Goal: Transaction & Acquisition: Purchase product/service

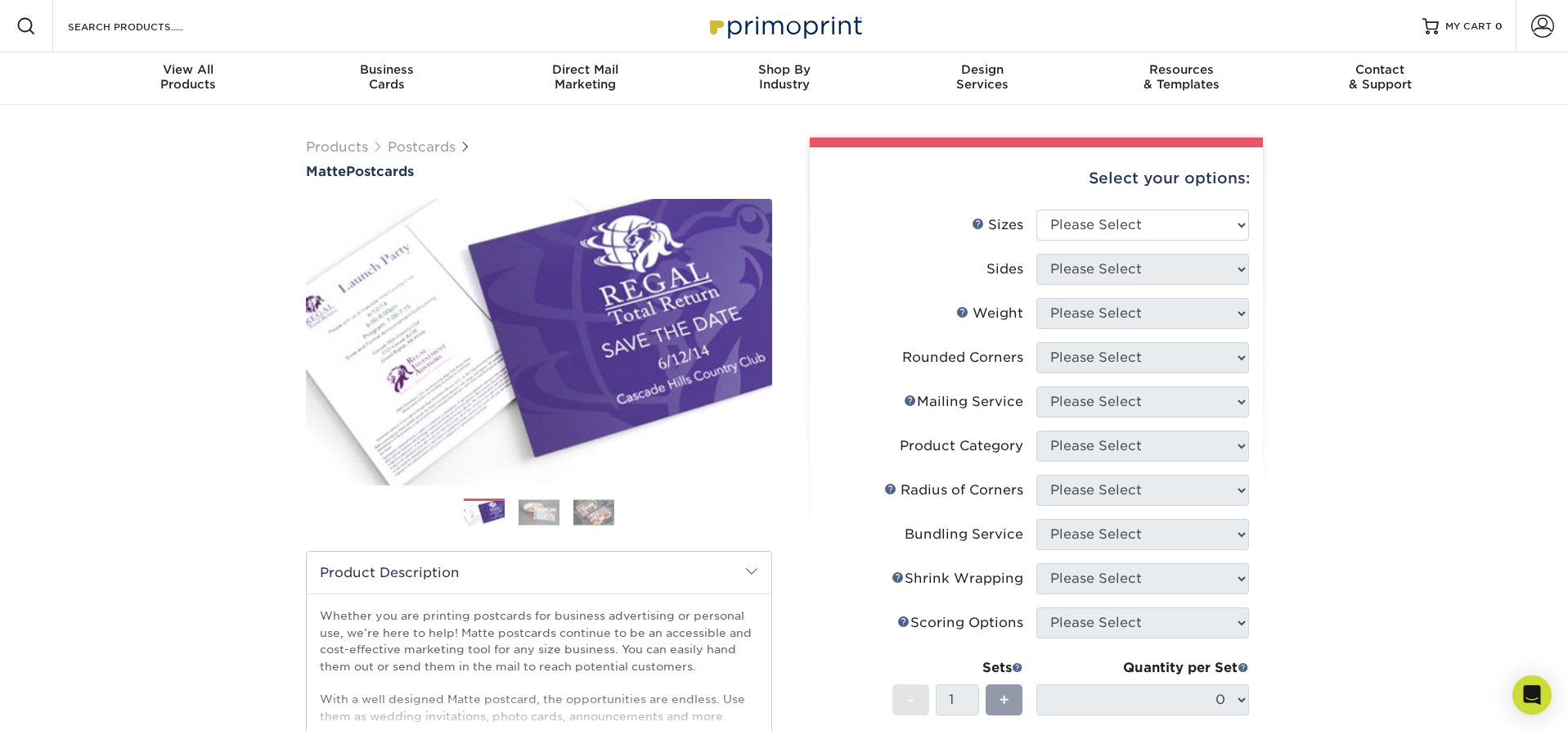
click at [1181, 208] on div "Select your options:" at bounding box center [1035, 178] width 427 height 62
select select "4.00x6.00"
select select "13abbda7-1d64-4f25-8bb2-c179b224825d"
select select "14PT"
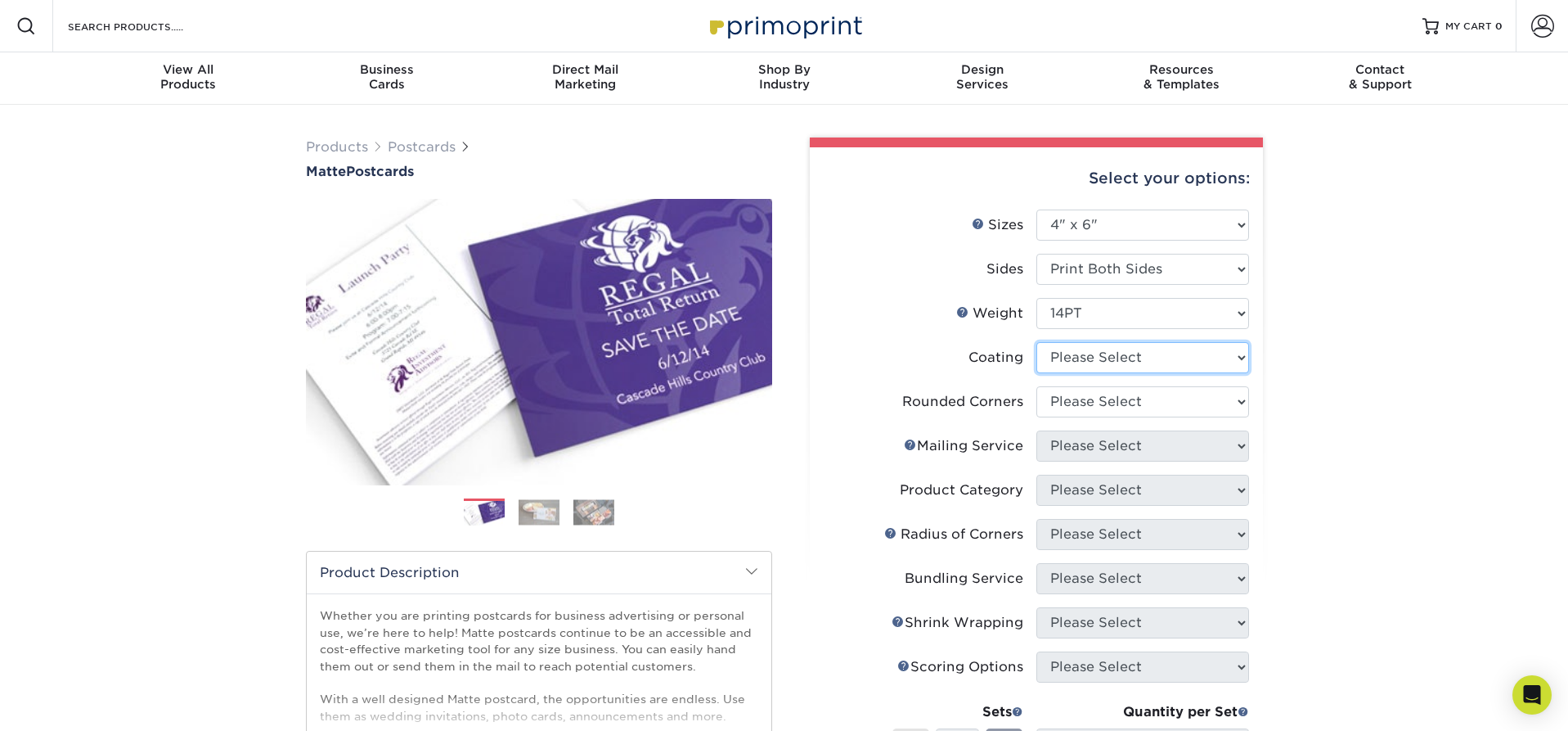
select select "121bb7b5-3b4d-429f-bd8d-bbf80e953313"
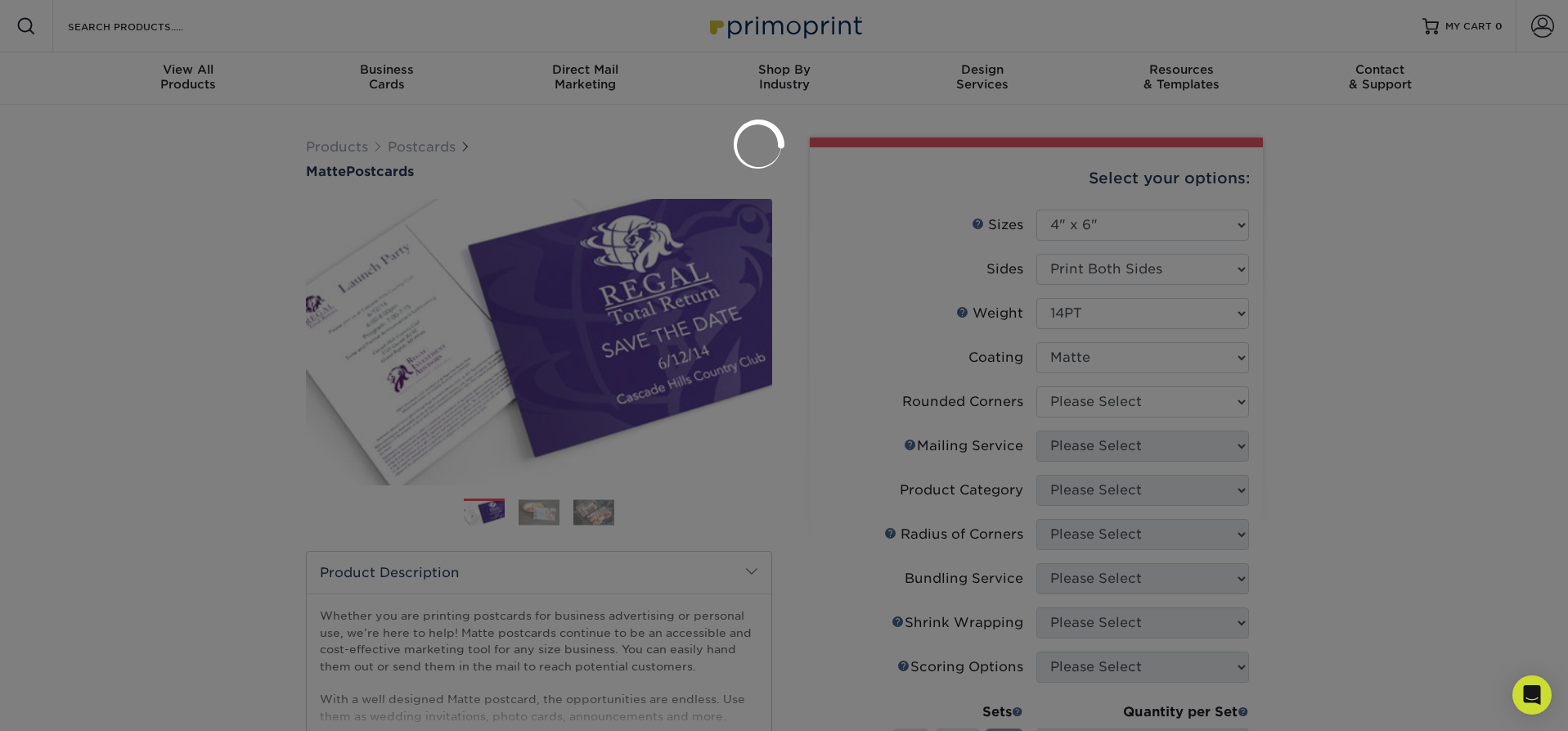
click at [1085, 399] on div at bounding box center [784, 366] width 1568 height 731
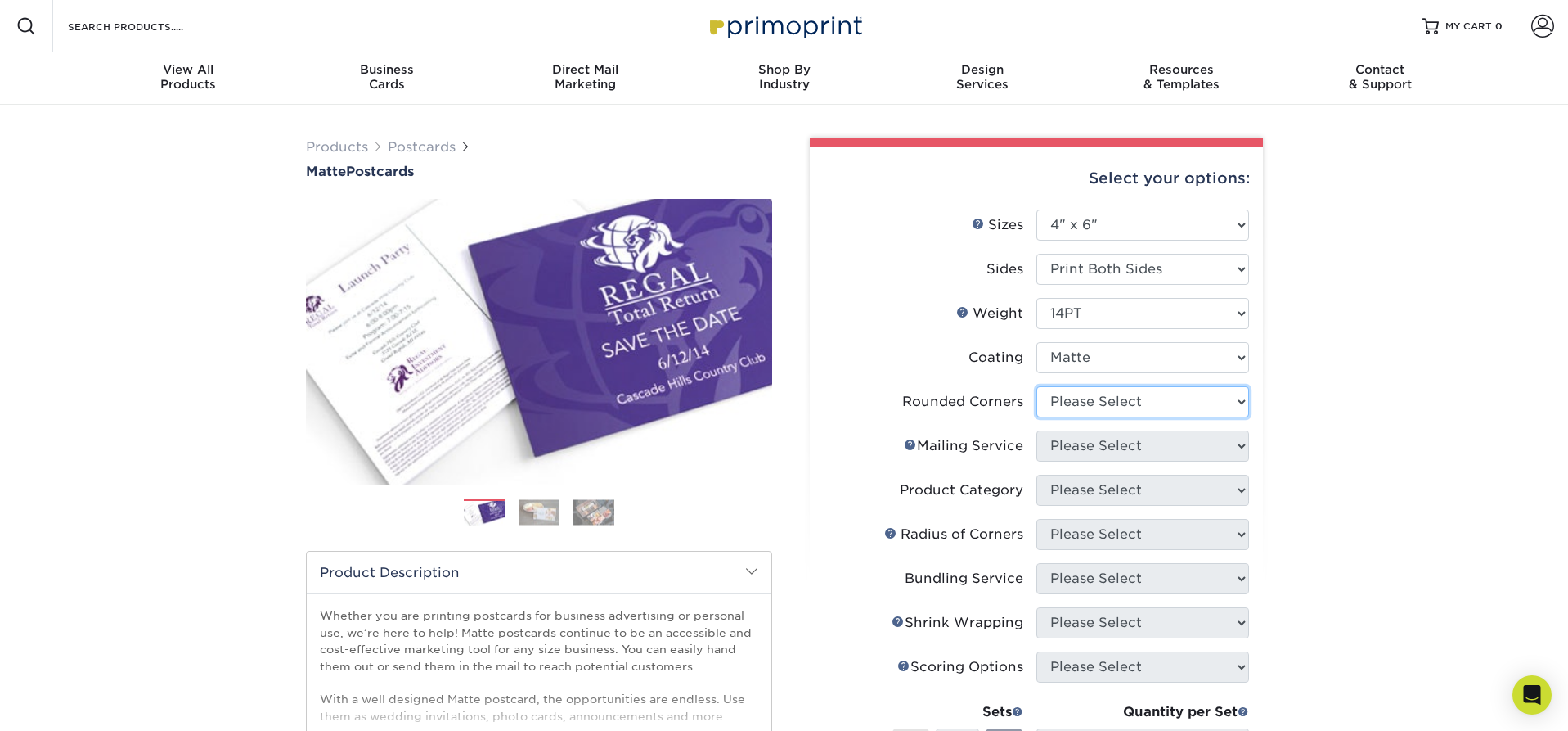
select select "0"
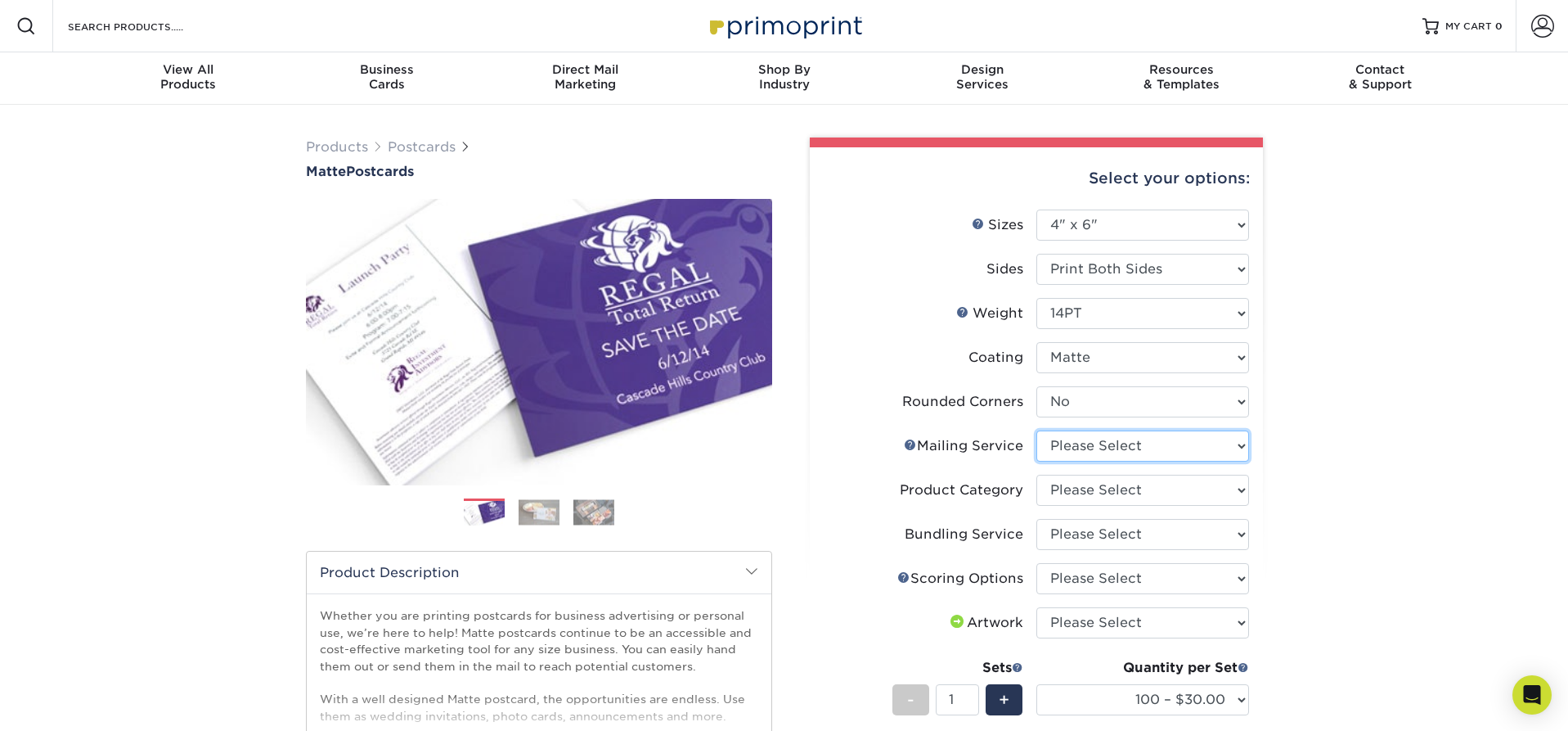
select select "3e5e9bdd-d78a-4c28-a41d-fe1407925ca6"
select select "9b7272e0-d6c8-4c3c-8e97-d3a1bcdab858"
select select "58689abb-25c0-461c-a4c3-a80b627d6649"
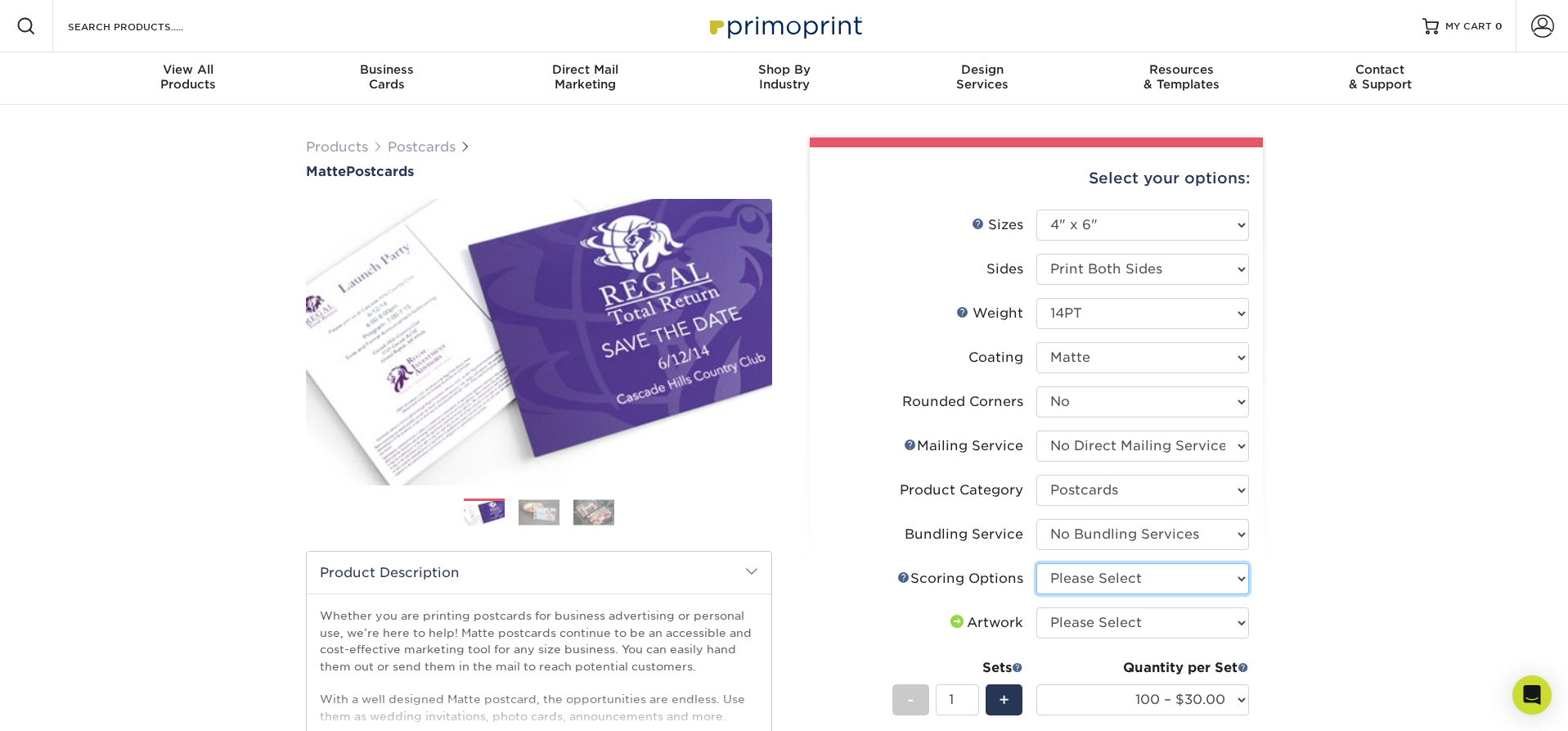
select select "16ebe401-5398-422d-8cb0-f3adbb82deb5"
select select "upload"
drag, startPoint x: 1092, startPoint y: 629, endPoint x: 1296, endPoint y: 602, distance: 205.8
click at [1296, 602] on div "Products Postcards Matte Postcards Next $" at bounding box center [784, 605] width 1568 height 999
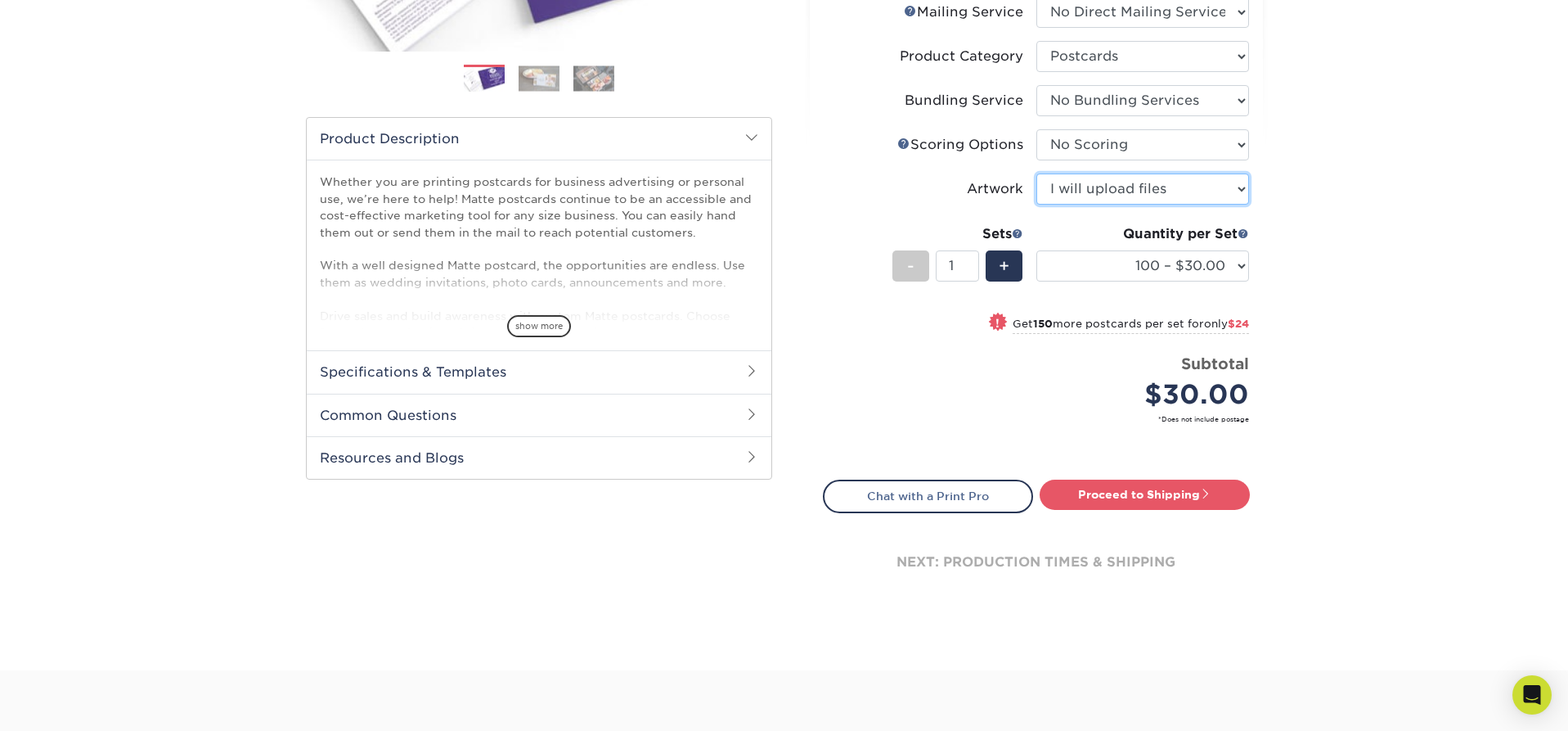
scroll to position [446, 0]
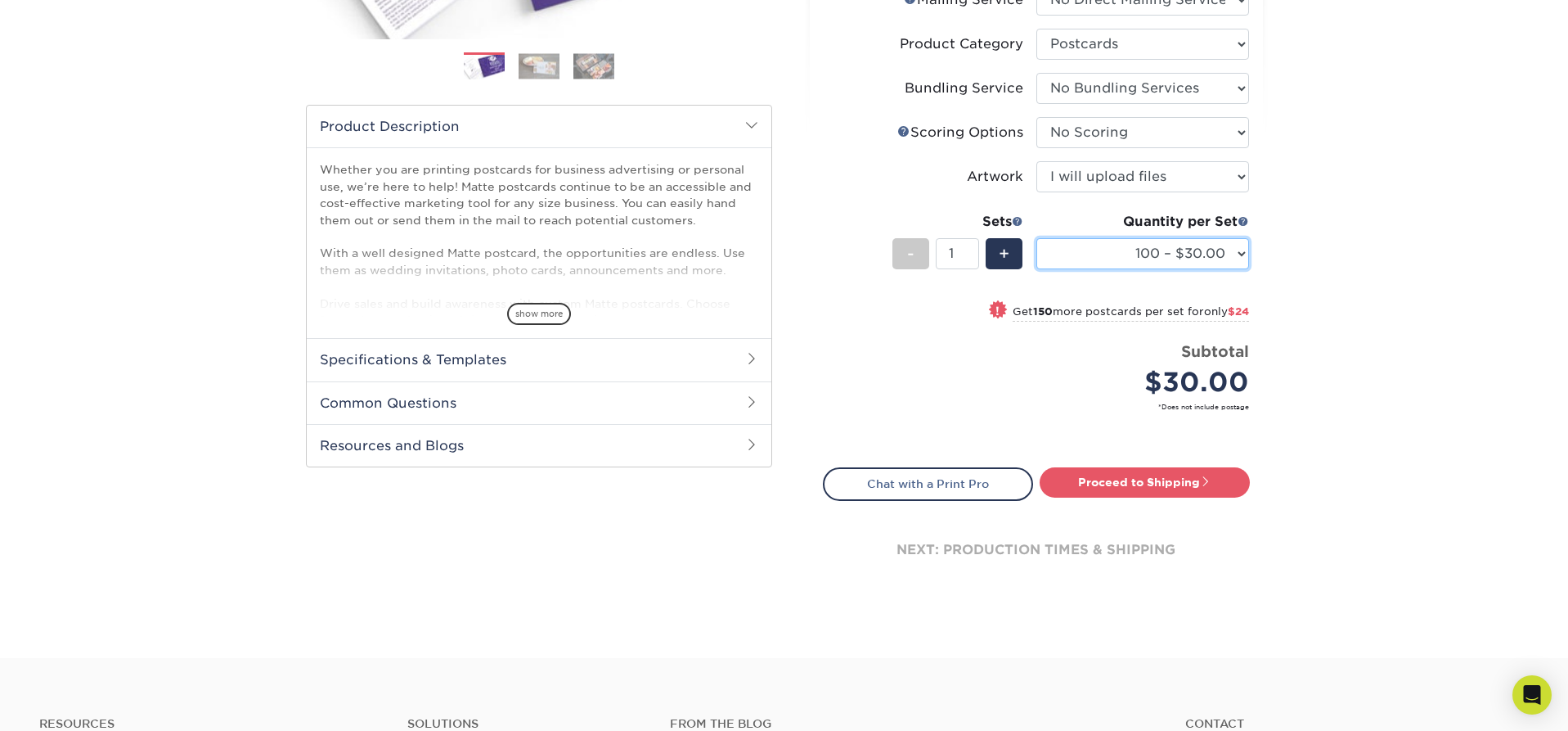
select select "500 – $64.00"
click at [1142, 476] on link "Proceed to Shipping" at bounding box center [1145, 482] width 210 height 30
type input "Set 1"
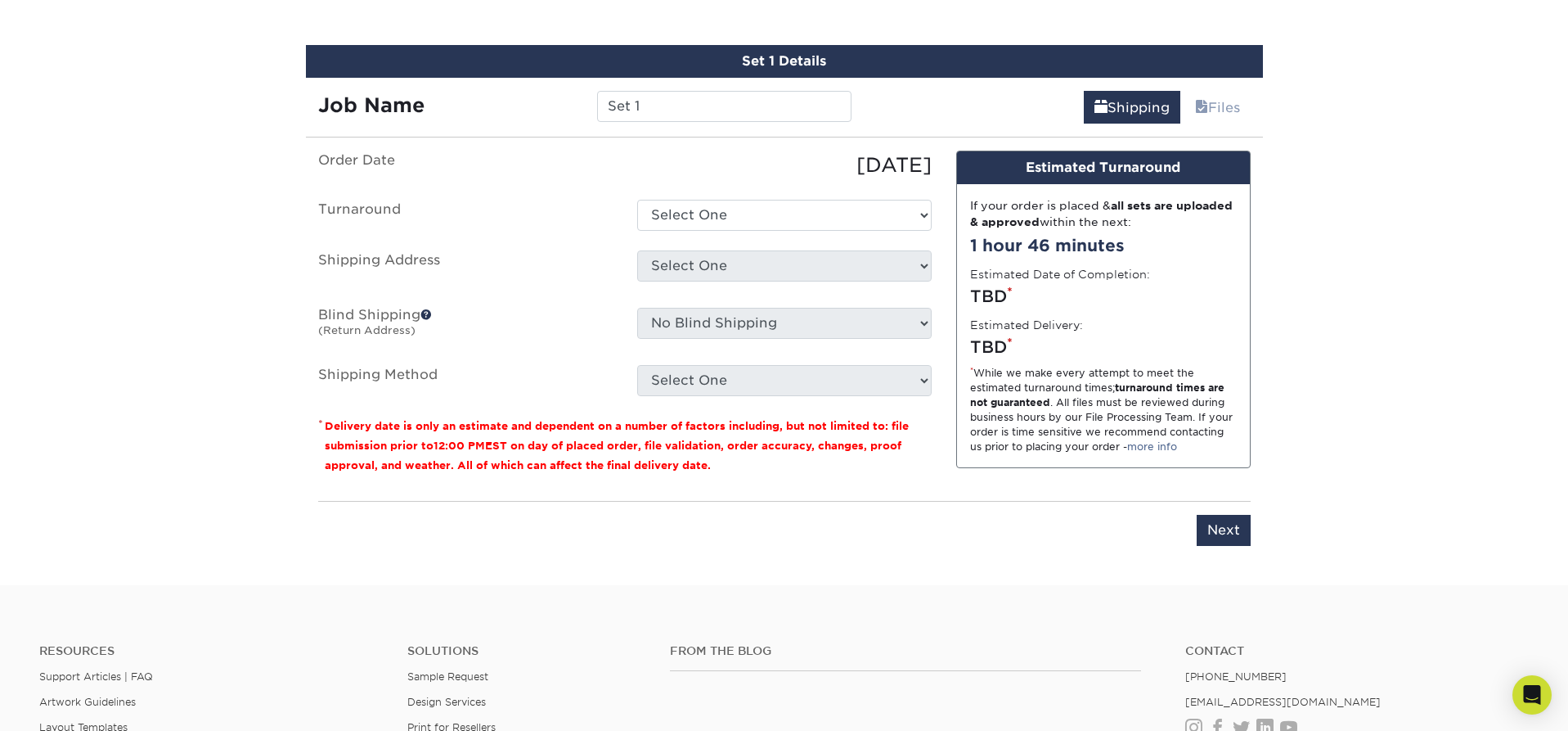
scroll to position [957, 0]
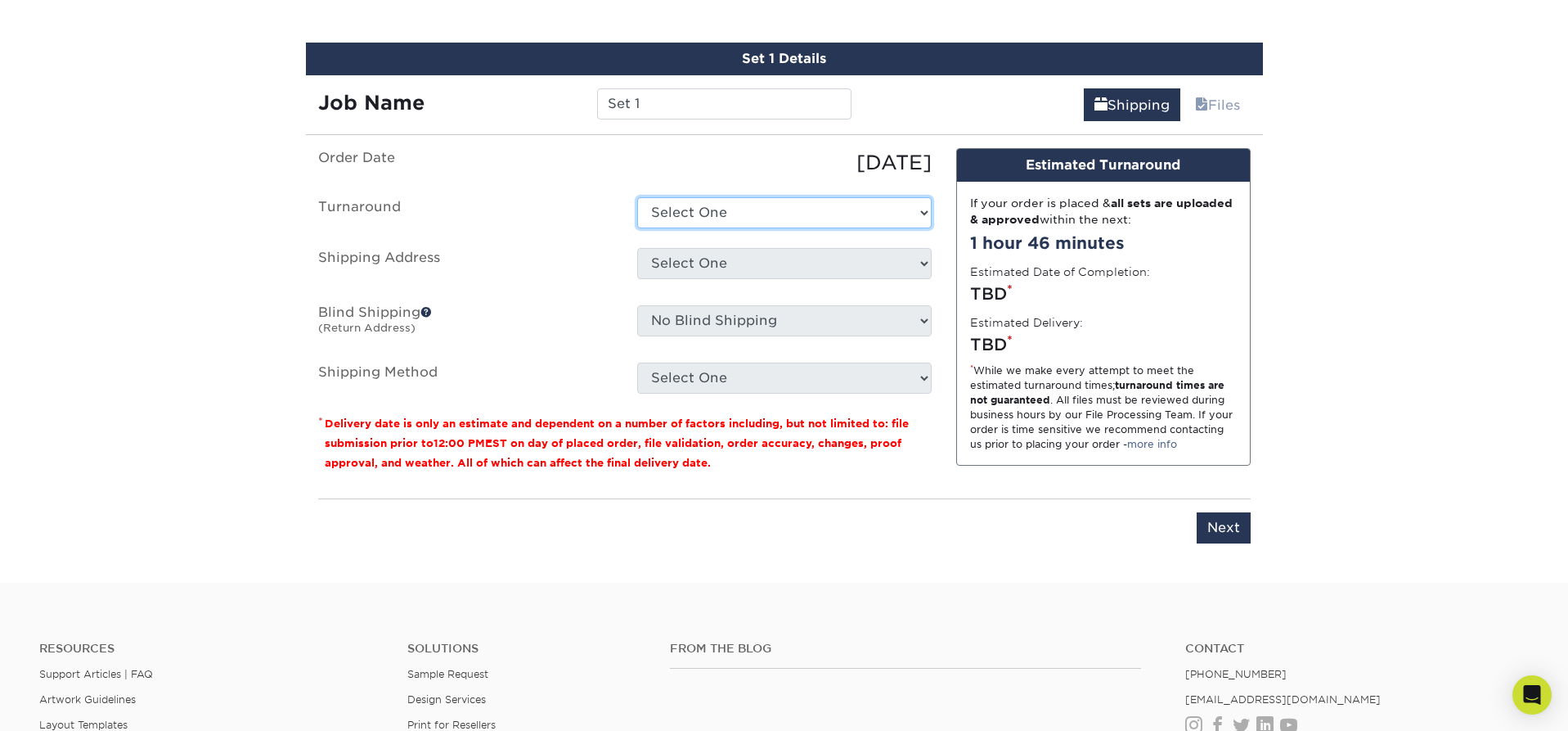
select select "ea13ccfc-ee44-4f53-b1e8-34d80a59a829"
select select "newaddress"
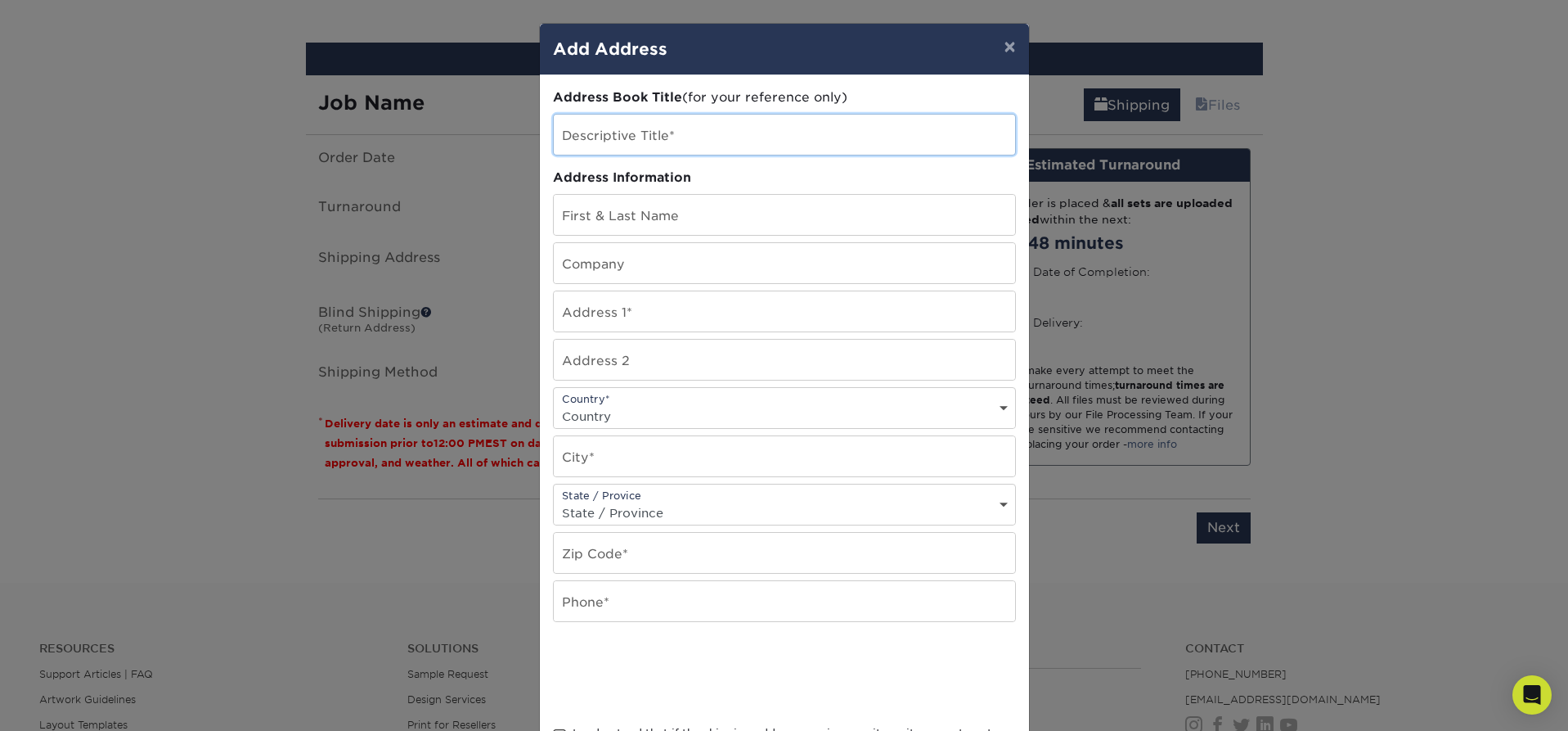
drag, startPoint x: 667, startPoint y: 135, endPoint x: 663, endPoint y: 169, distance: 34.2
click at [667, 135] on input "text" at bounding box center [784, 135] width 462 height 40
type input "[GEOGRAPHIC_DATA]"
type input "[PERSON_NAME]"
type input "[GEOGRAPHIC_DATA]"
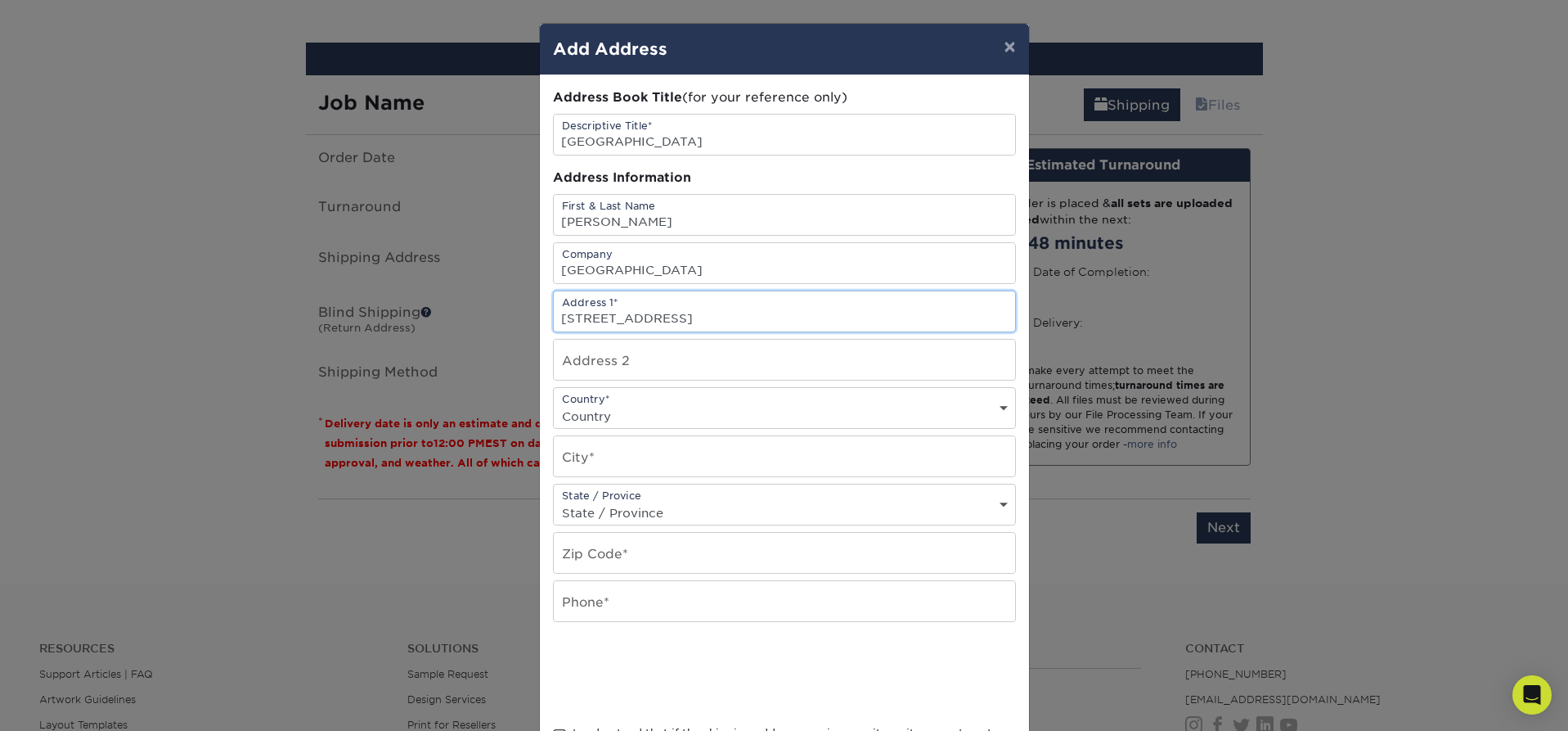
type input "[STREET_ADDRESS]"
type input "Pittsburgh"
select select "PA"
type input "15217"
type input "4127364319"
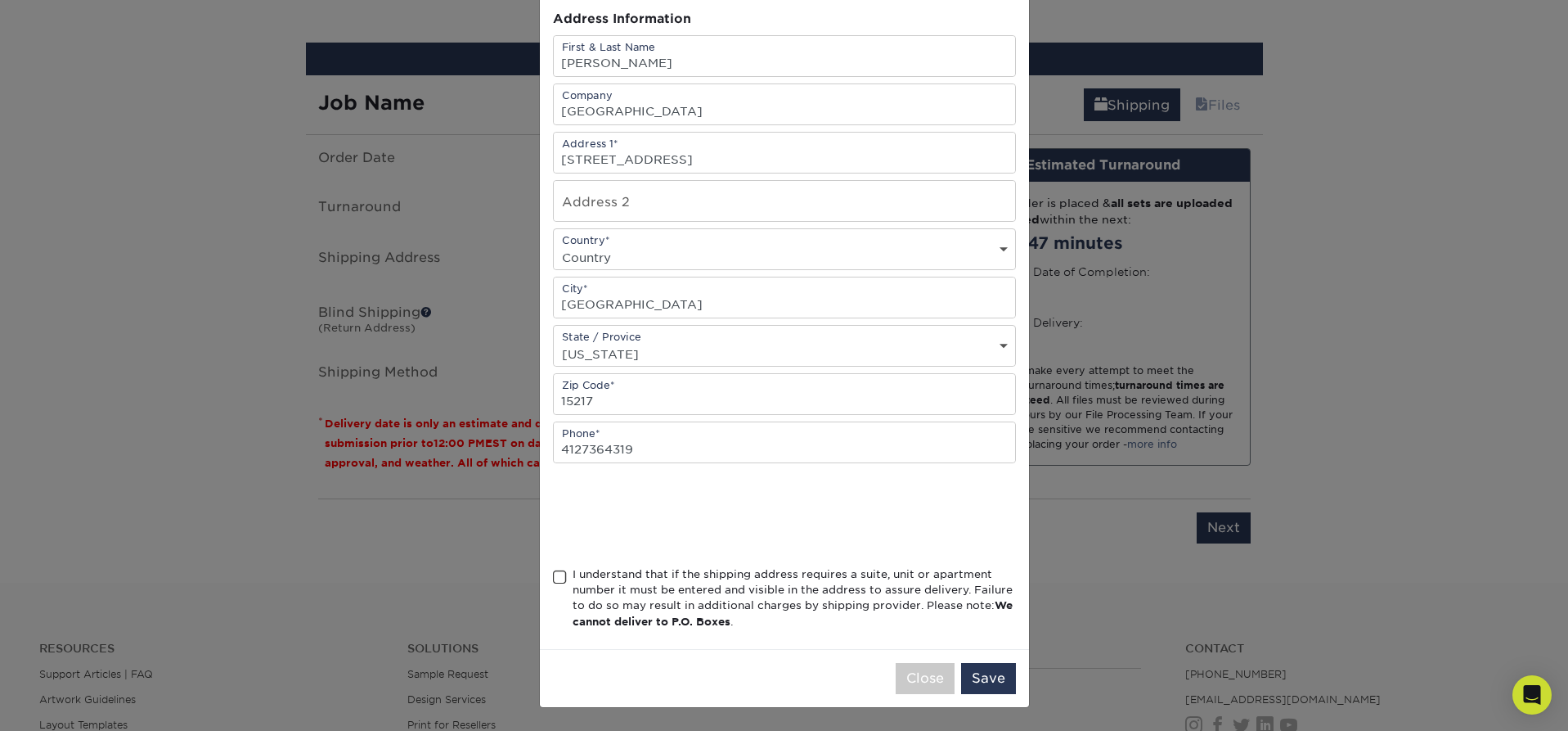
scroll to position [163, 0]
click at [715, 574] on div "I understand that if the shipping address requires a suite, unit or apartment n…" at bounding box center [795, 598] width 443 height 64
click at [0, 0] on input "I understand that if the shipping address requires a suite, unit or apartment n…" at bounding box center [0, 0] width 0 height 0
click at [984, 671] on button "Save" at bounding box center [988, 678] width 55 height 31
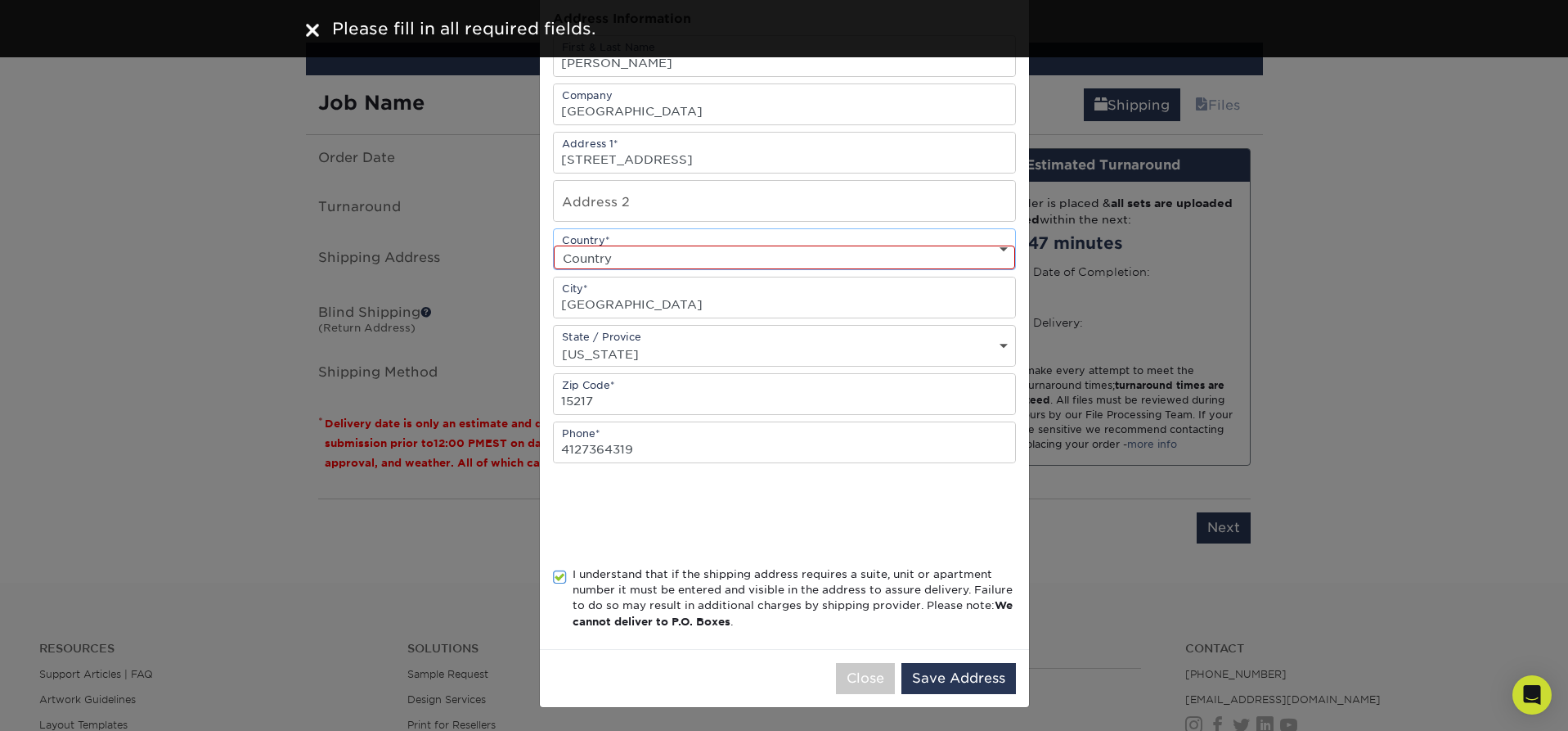
select select "US"
click at [944, 676] on button "Save Address" at bounding box center [958, 678] width 115 height 31
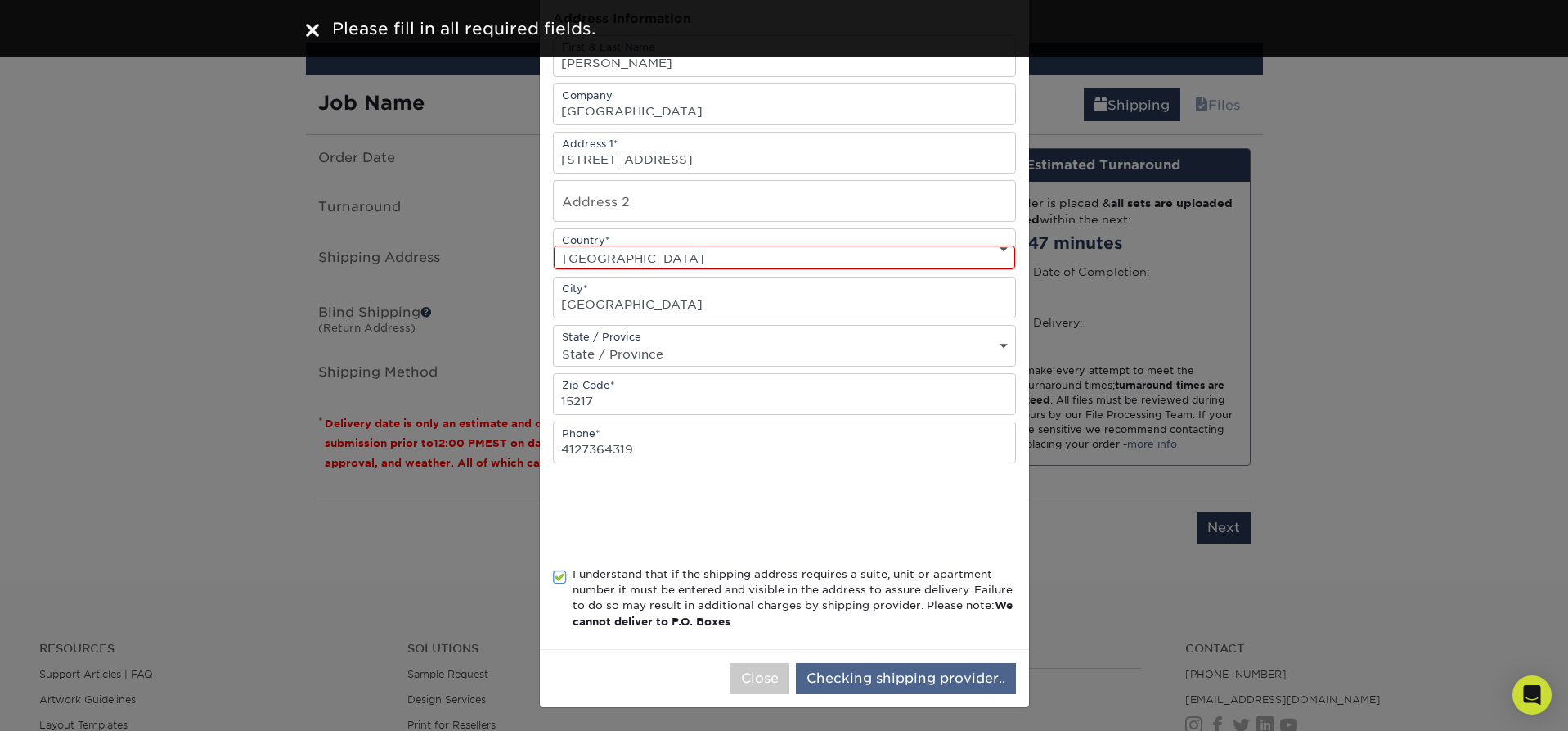
scroll to position [0, 0]
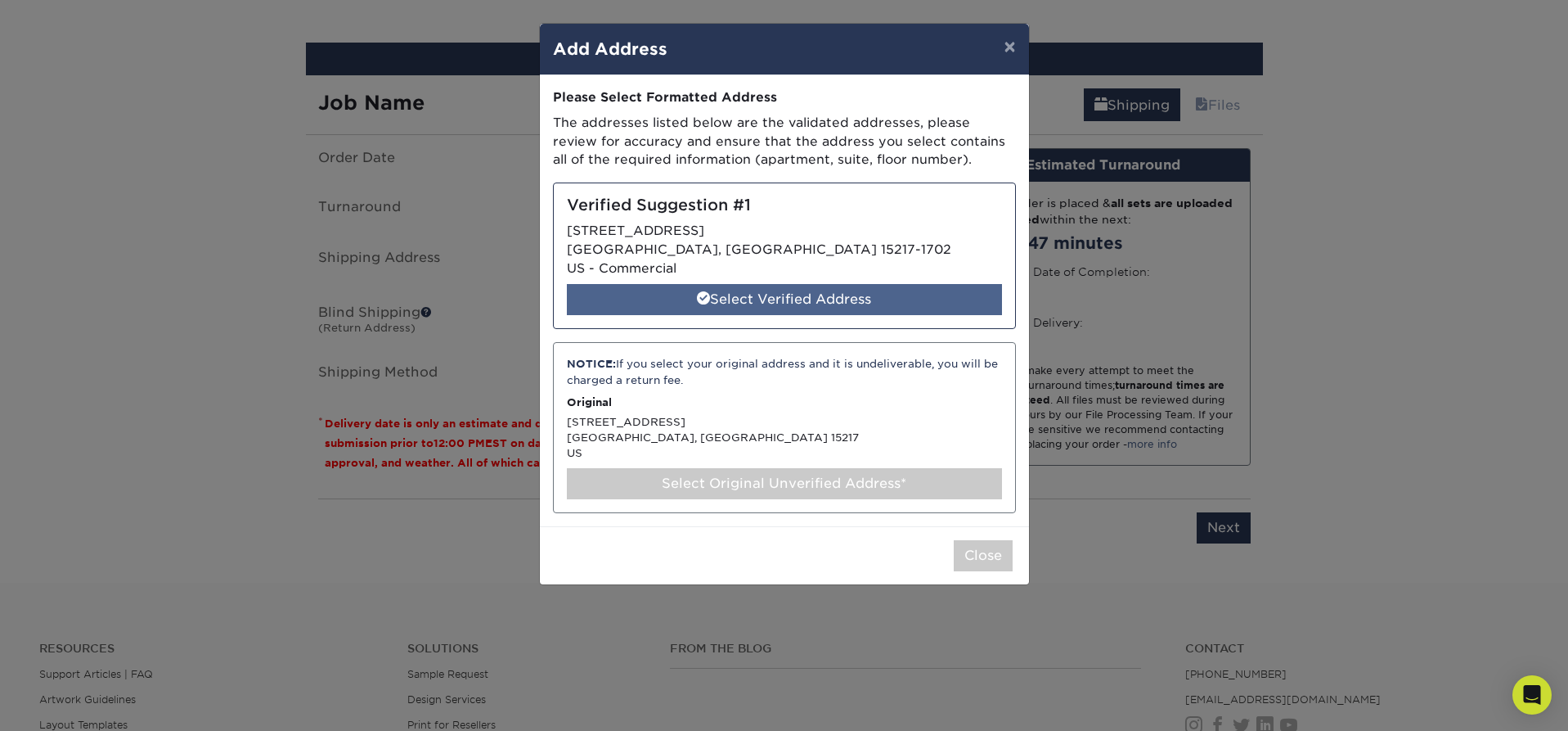
click at [810, 302] on div "Select Verified Address" at bounding box center [784, 299] width 435 height 31
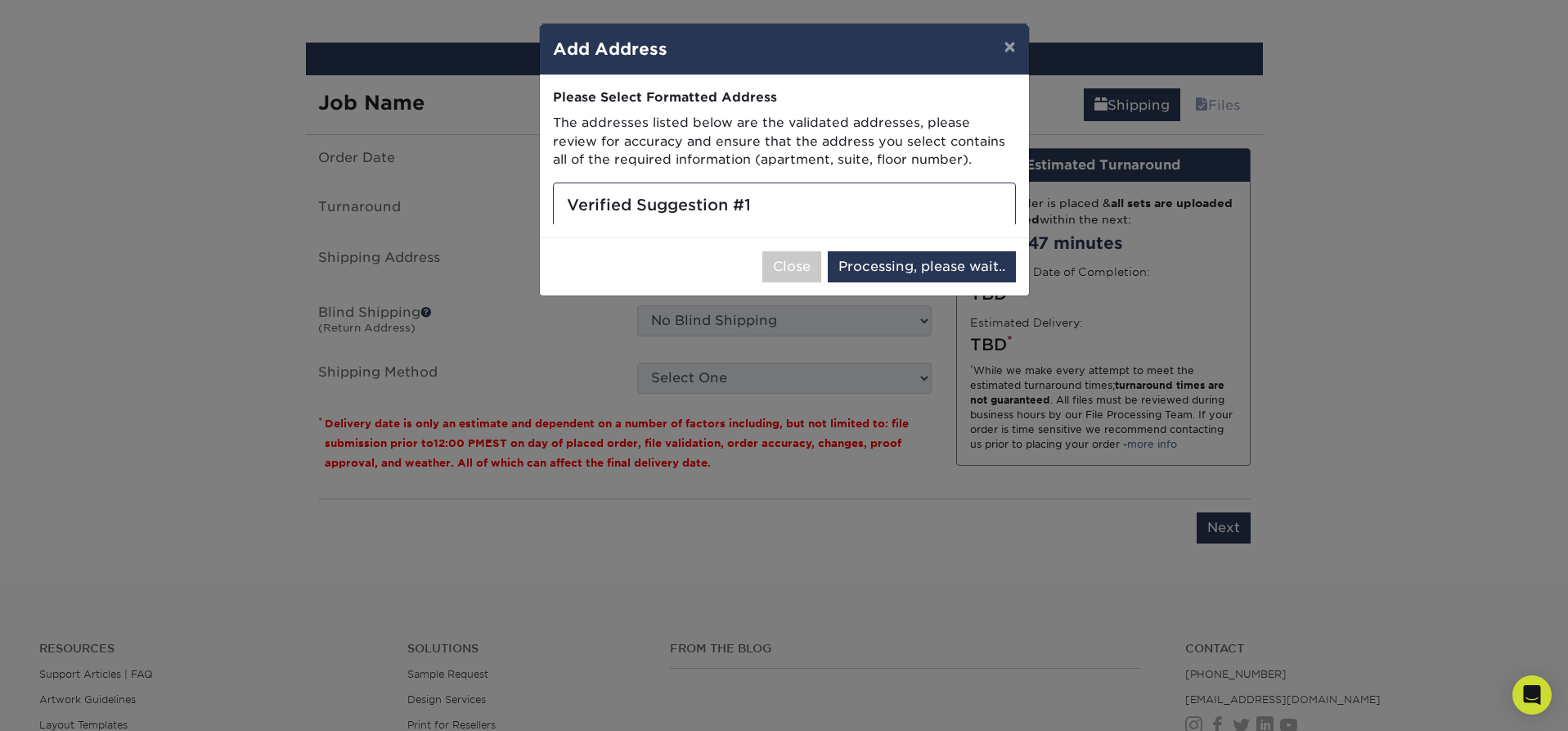
select select "285898"
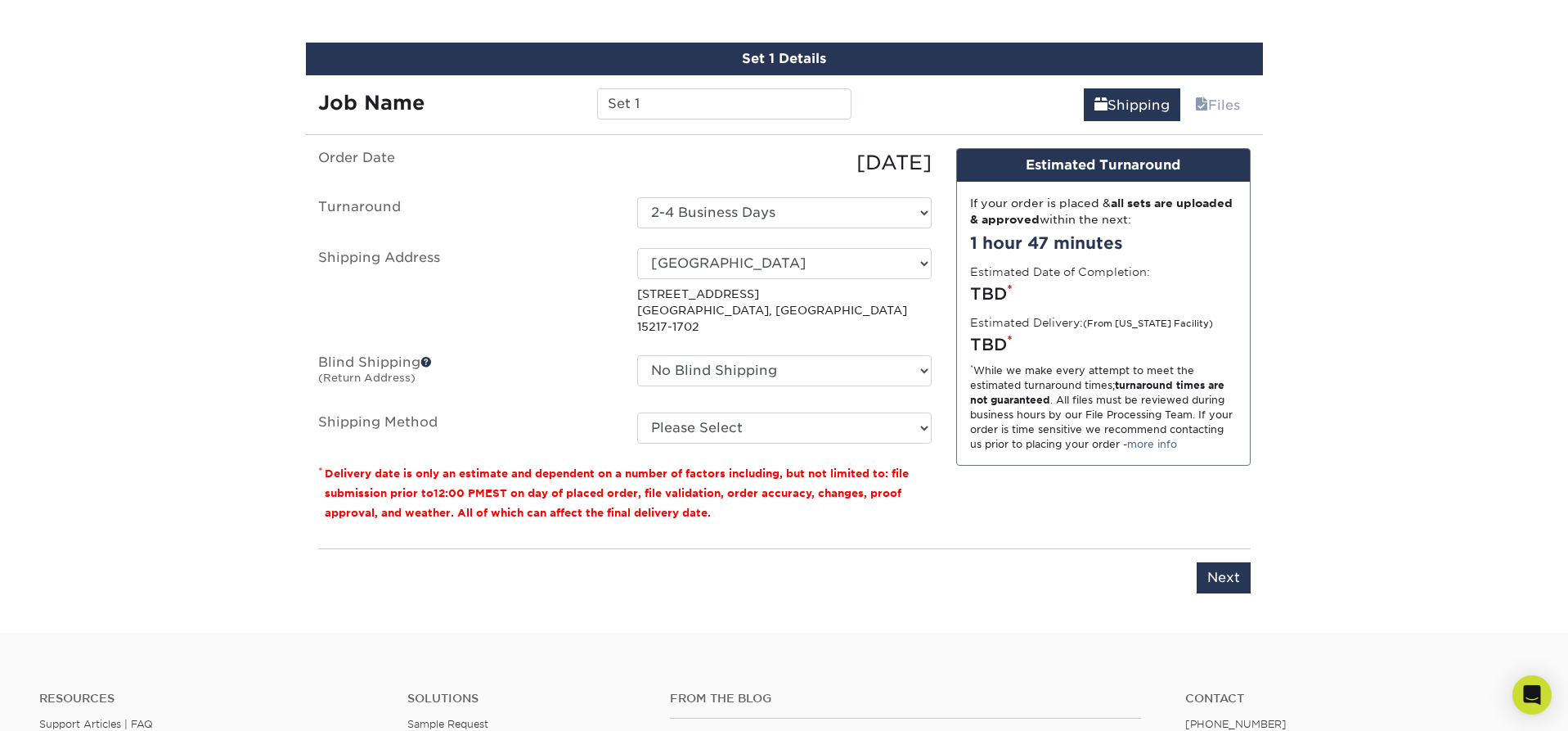
scroll to position [957, 1]
select select "03"
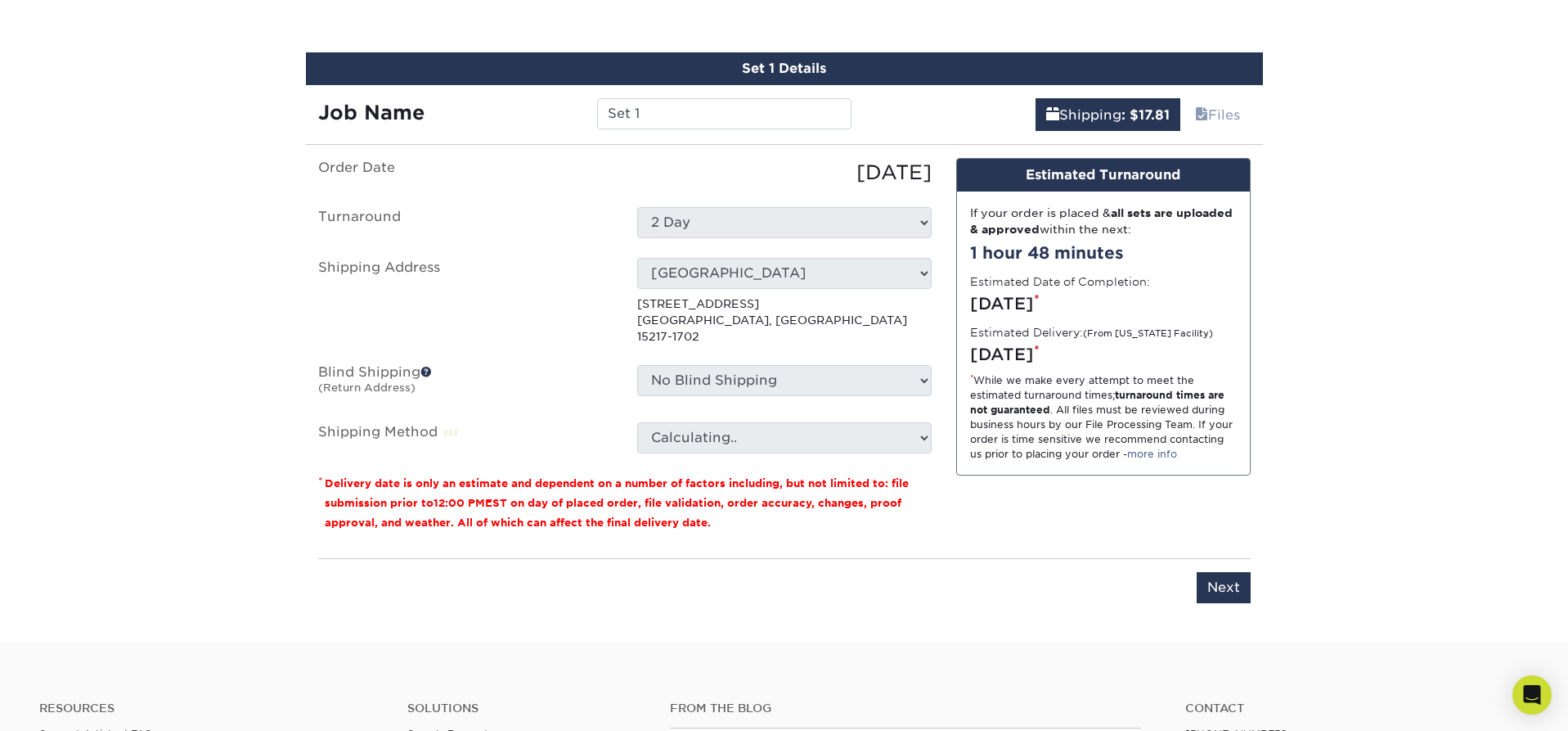
scroll to position [945, 2]
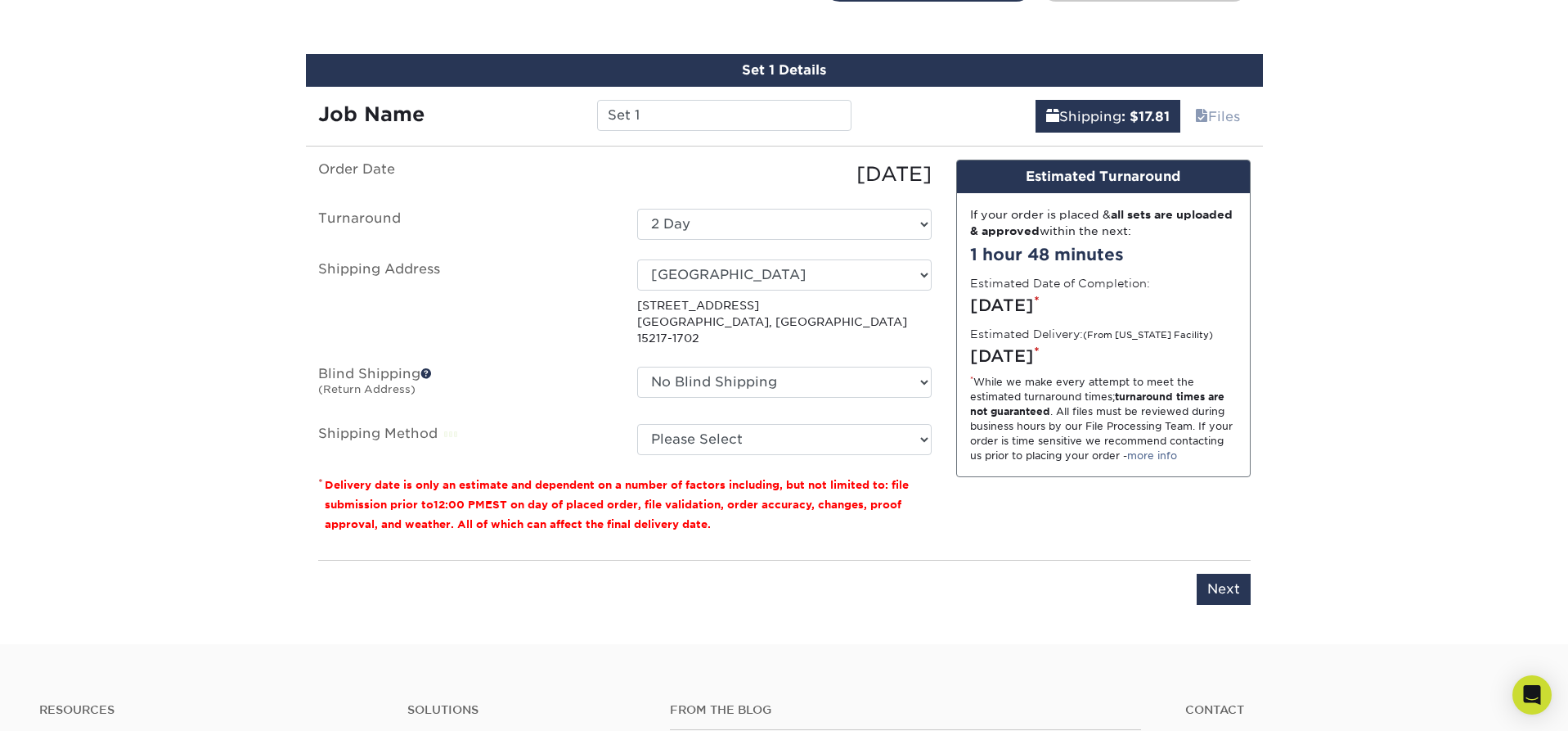
drag, startPoint x: 795, startPoint y: 238, endPoint x: 823, endPoint y: 224, distance: 31.3
click at [823, 224] on select "Select One 2-4 Business Days 2 Day Next Business Day" at bounding box center [784, 224] width 294 height 31
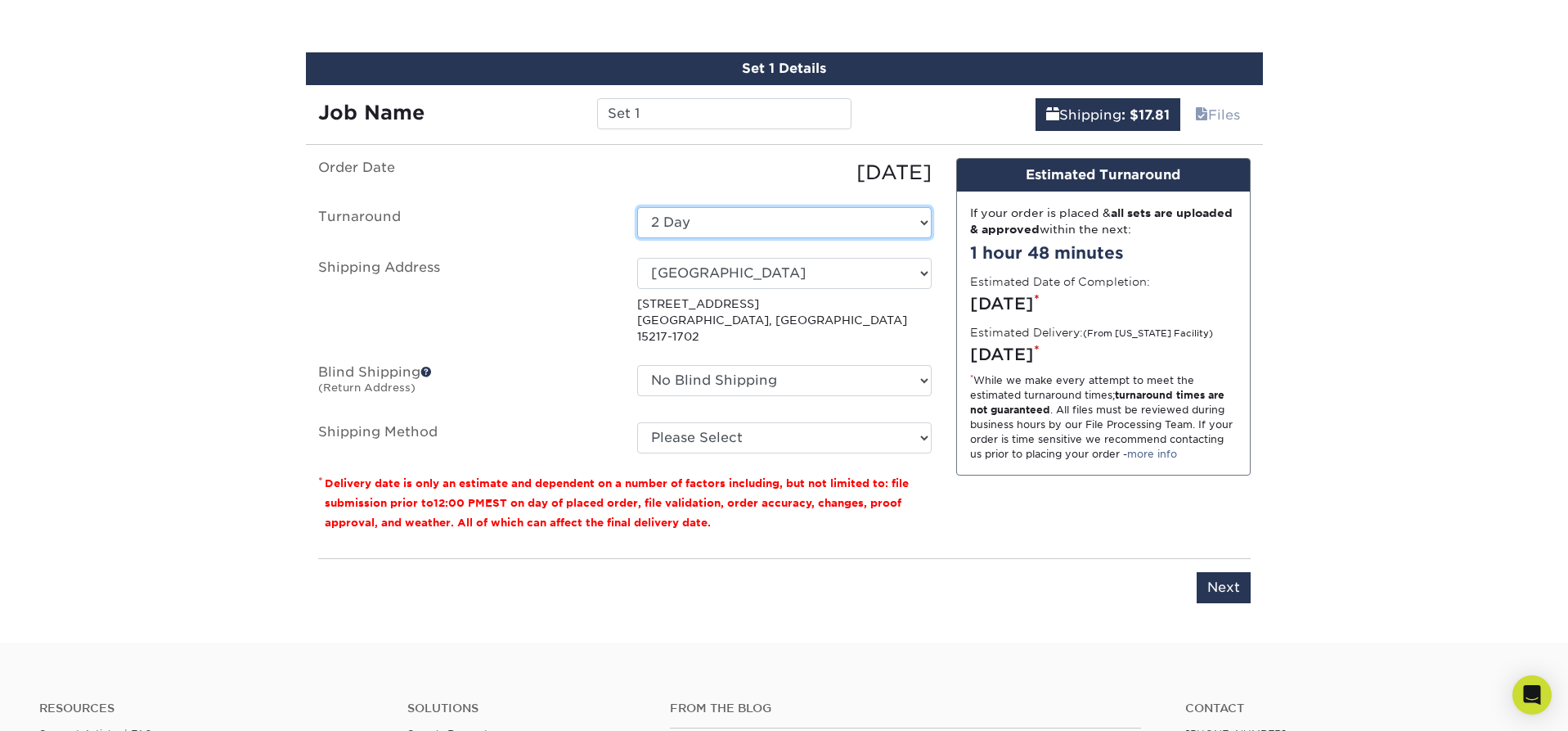
scroll to position [947, 0]
select select "ea13ccfc-ee44-4f53-b1e8-34d80a59a829"
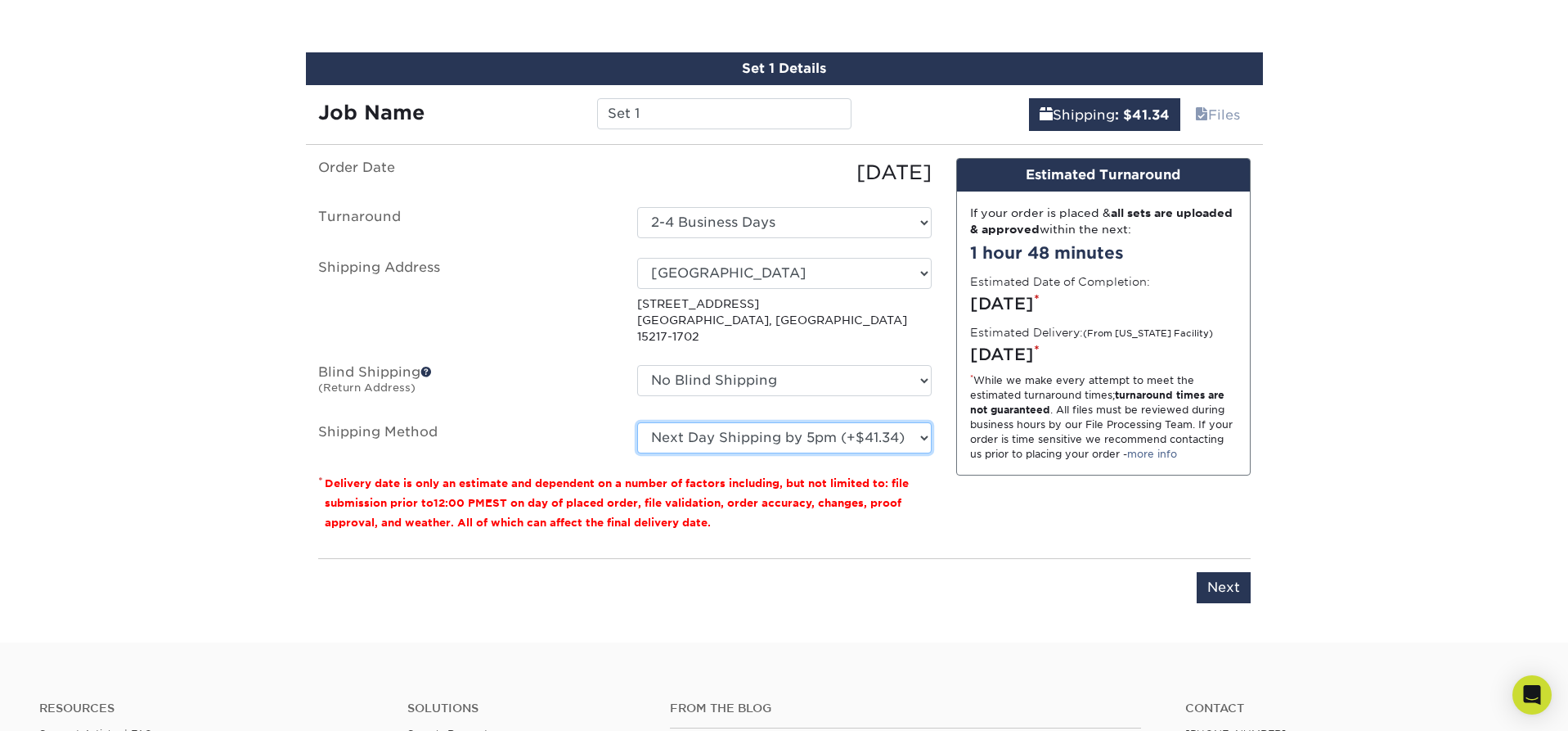
select select "03"
click at [618, 111] on input "Set 1" at bounding box center [724, 113] width 254 height 31
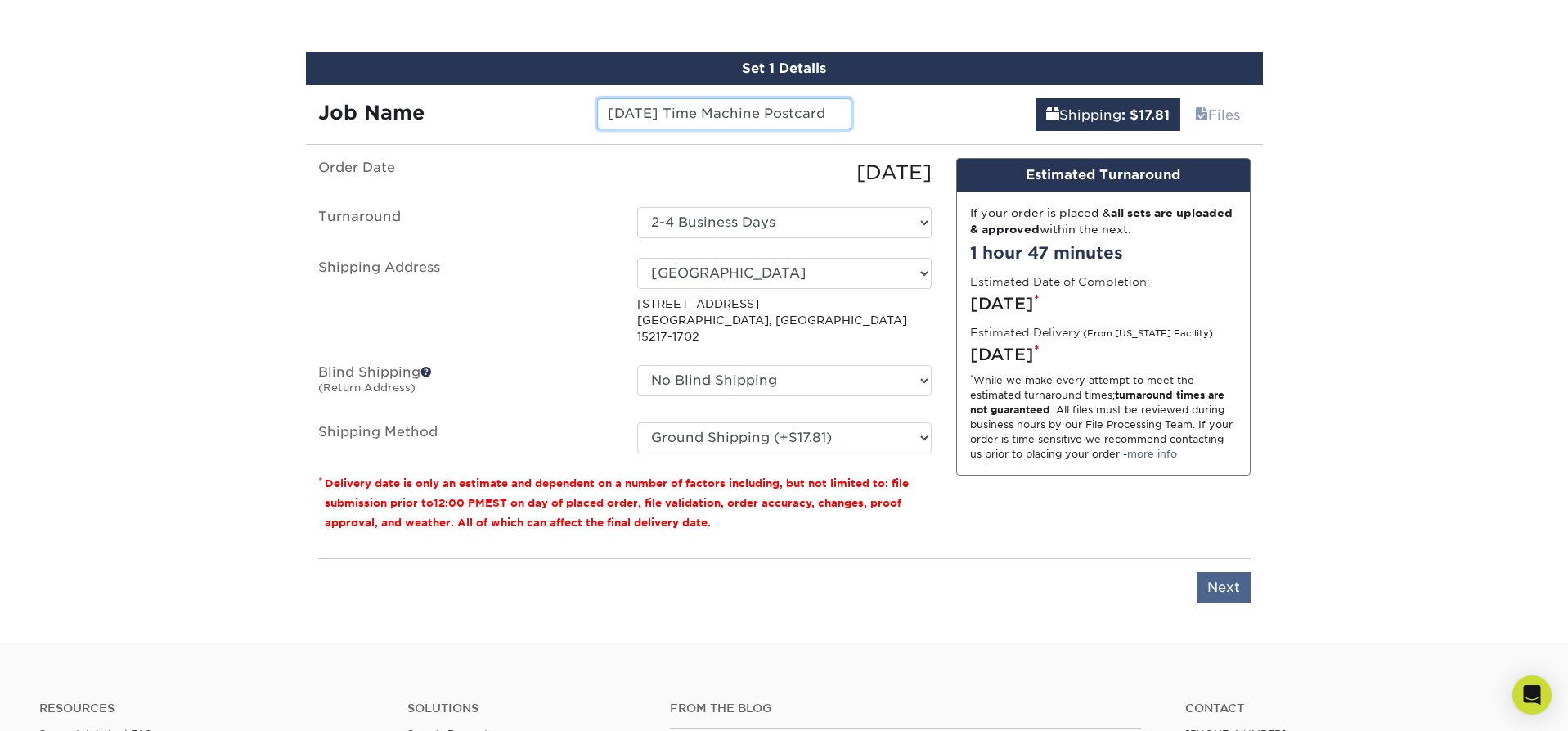
scroll to position [947, 0]
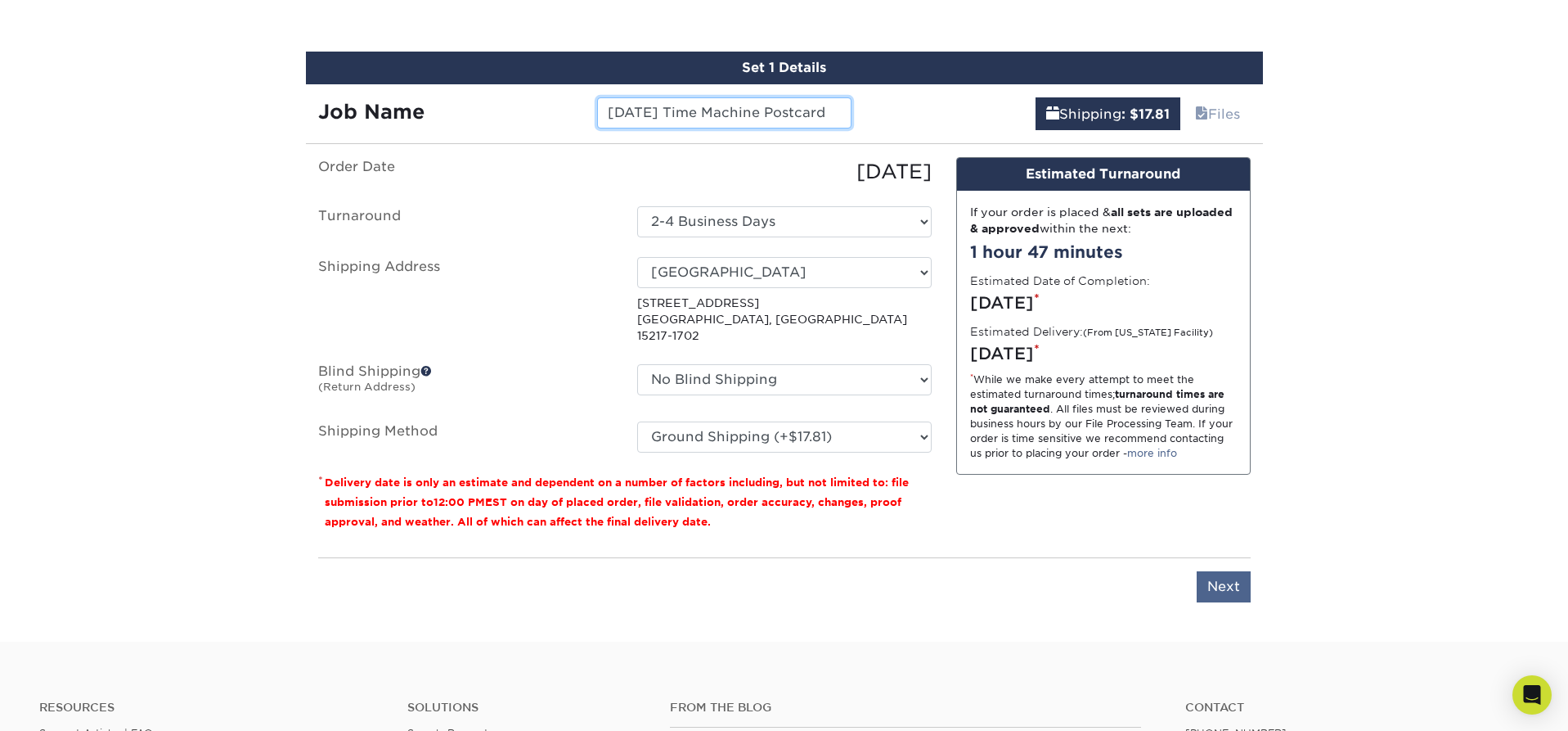
type input "[DATE] Time Machine Postcard"
click at [1228, 571] on input "Next" at bounding box center [1224, 586] width 54 height 31
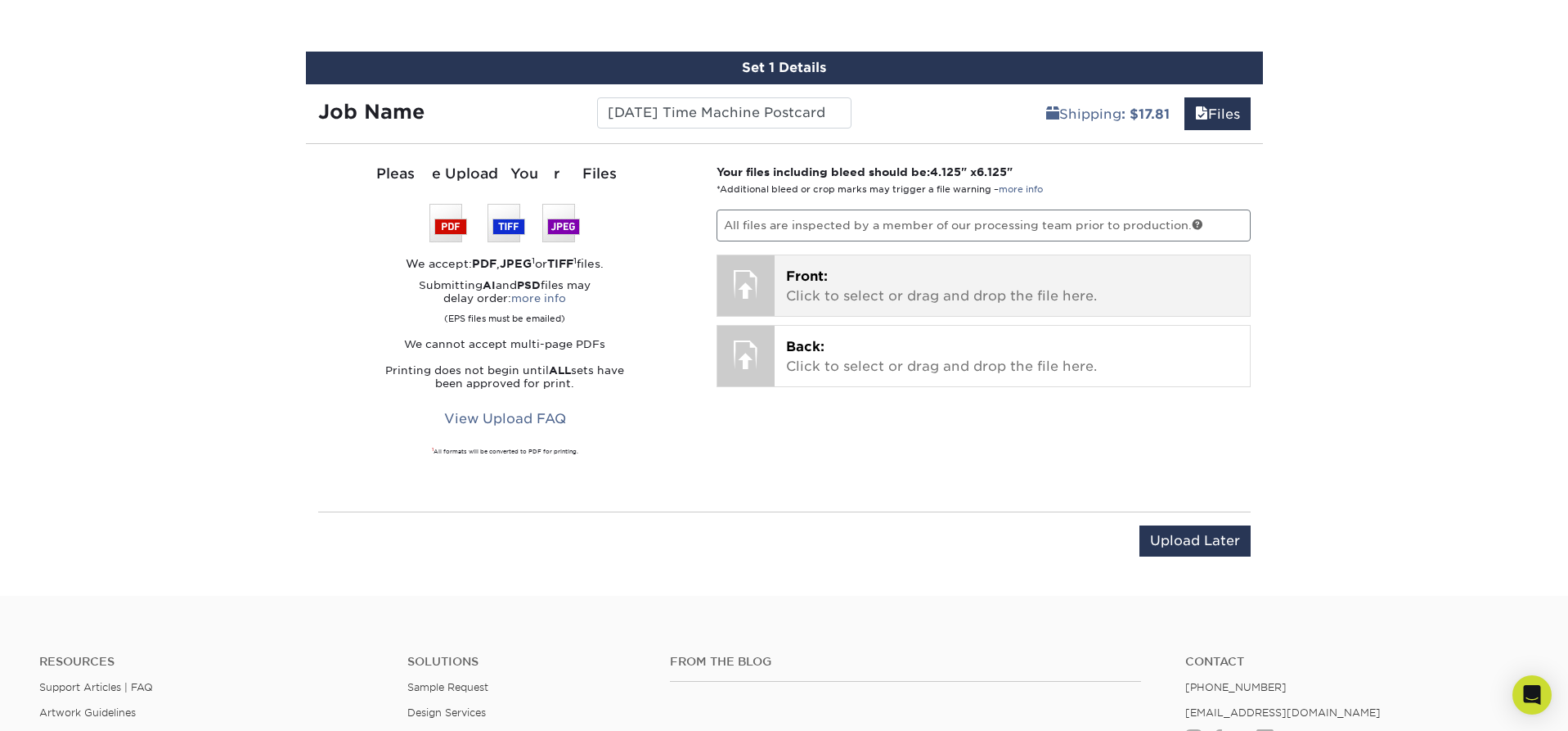
click at [908, 273] on p "Front: Click to select or drag and drop the file here." at bounding box center [1012, 286] width 452 height 39
click at [855, 307] on div "Front: Click to select or drag and drop the file here. Choose file" at bounding box center [1012, 285] width 476 height 60
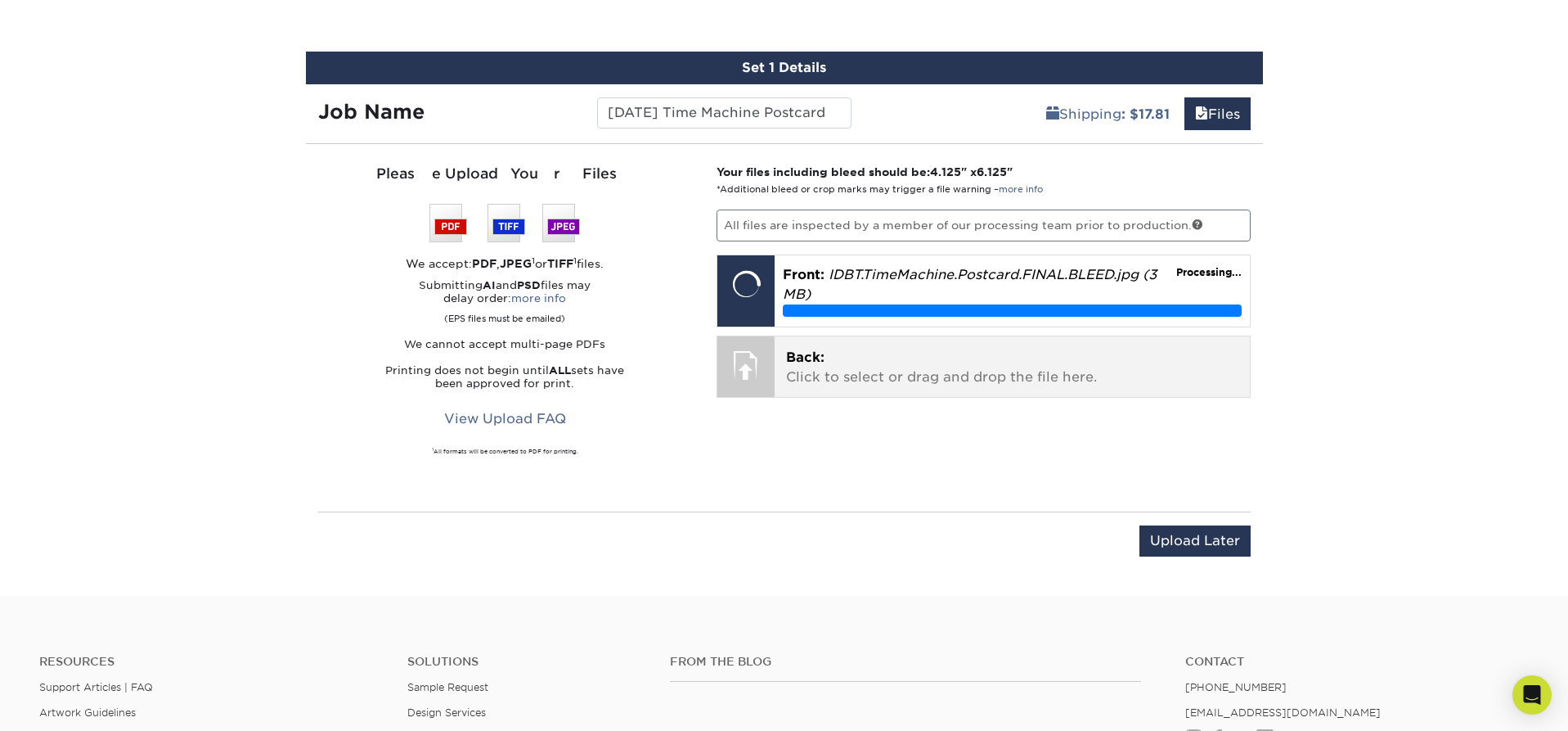
click at [908, 378] on p "Back: Click to select or drag and drop the file here." at bounding box center [1012, 367] width 452 height 39
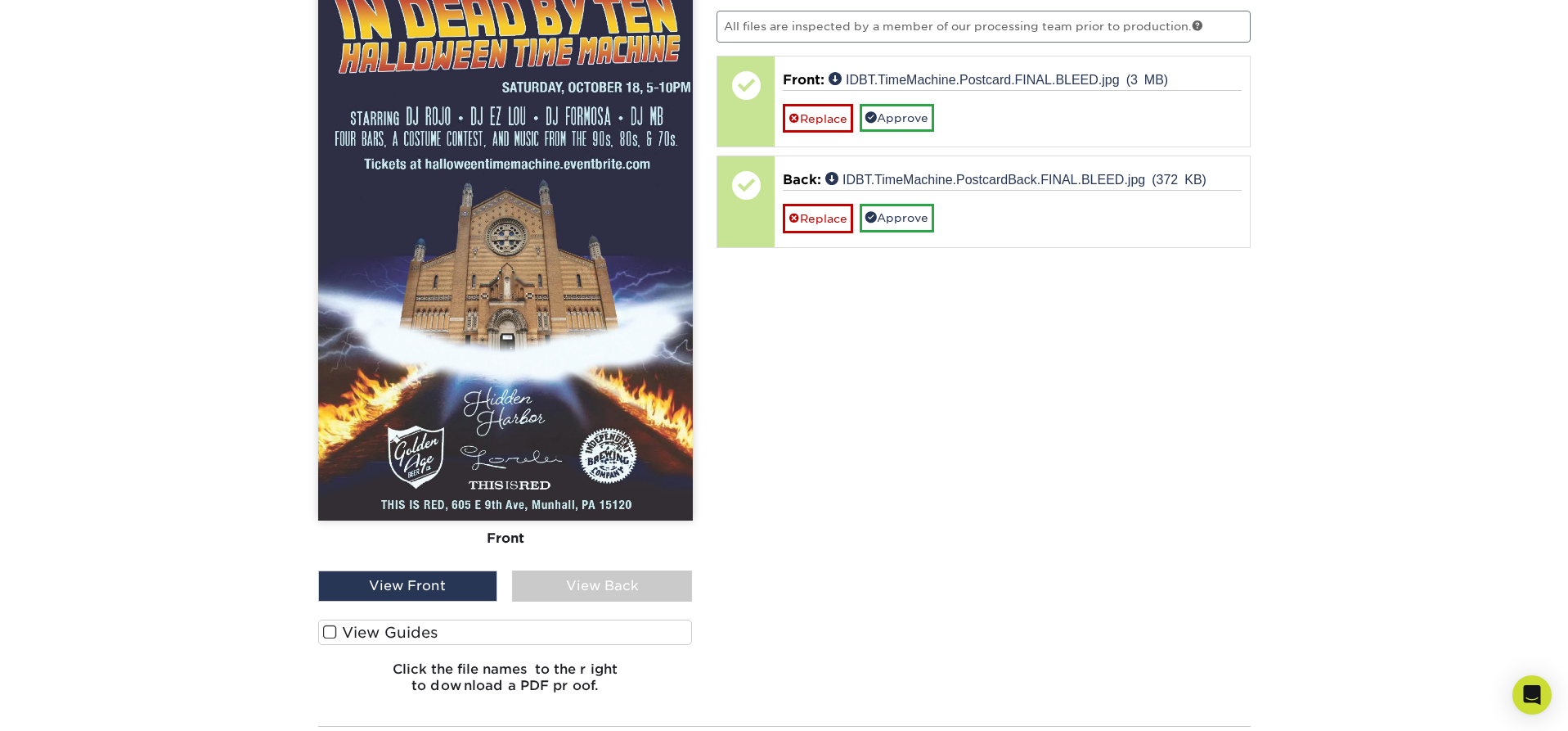
scroll to position [1150, 0]
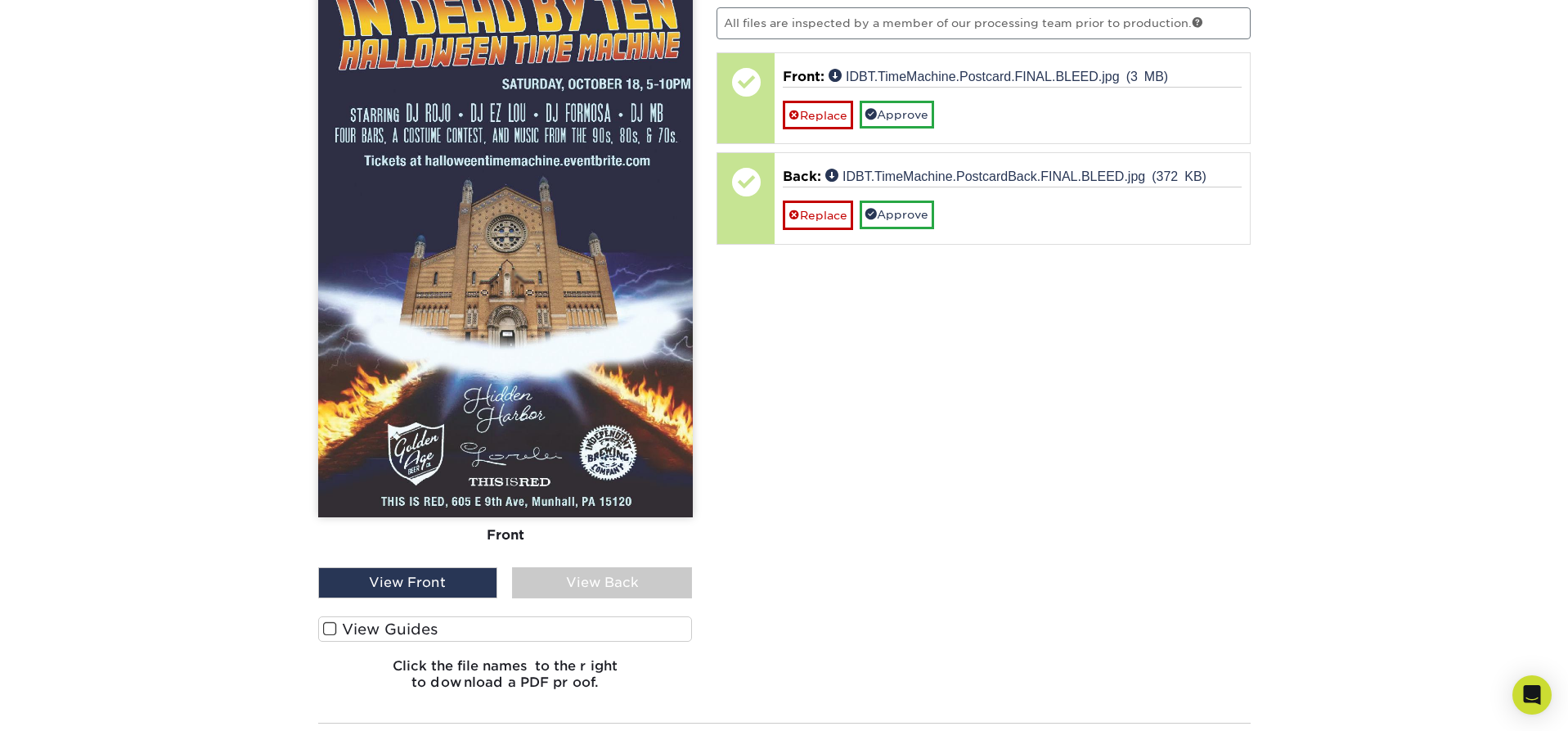
click at [402, 626] on label "View Guides" at bounding box center [505, 628] width 375 height 25
click at [0, 0] on input "View Guides" at bounding box center [0, 0] width 0 height 0
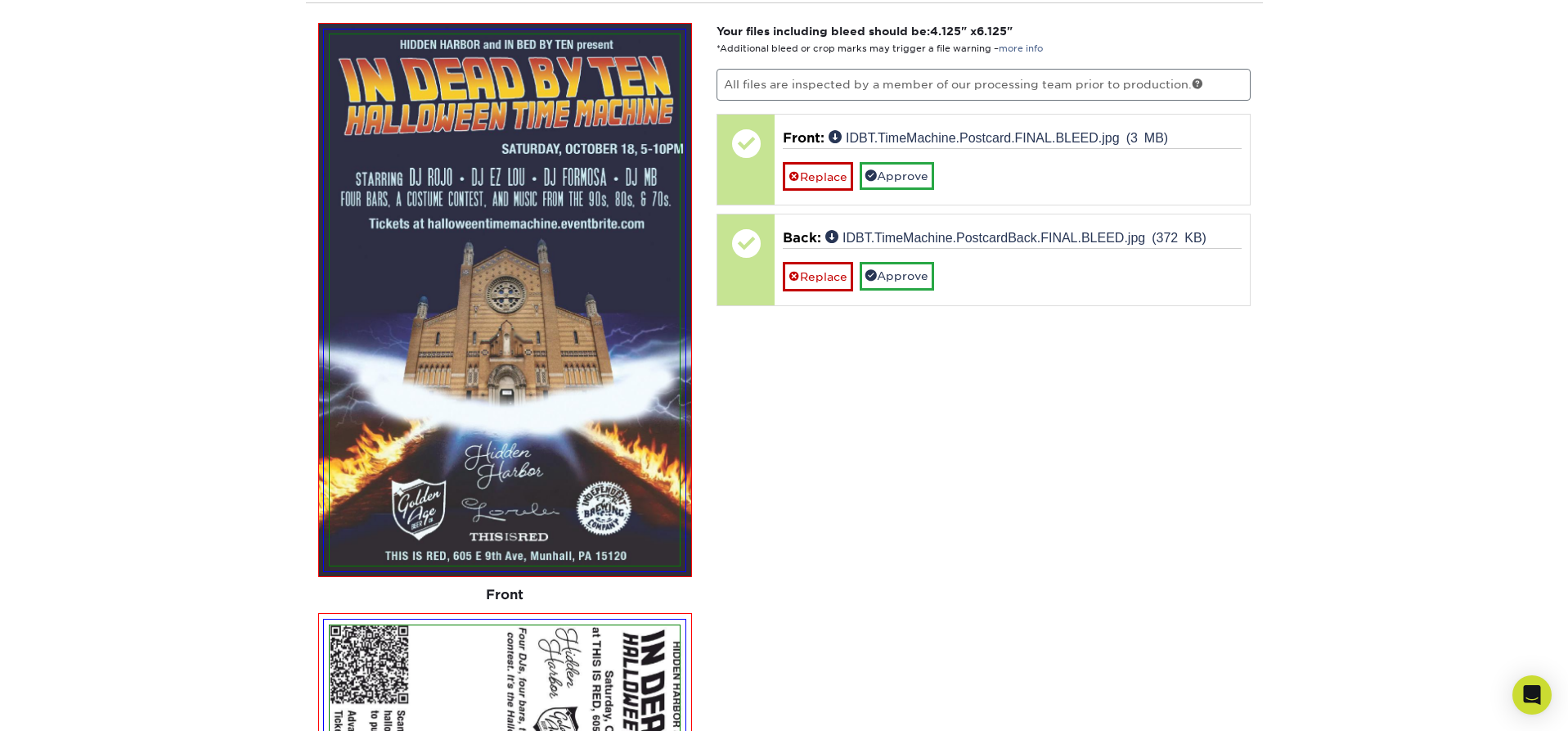
scroll to position [1086, 0]
click at [434, 443] on img at bounding box center [505, 301] width 350 height 531
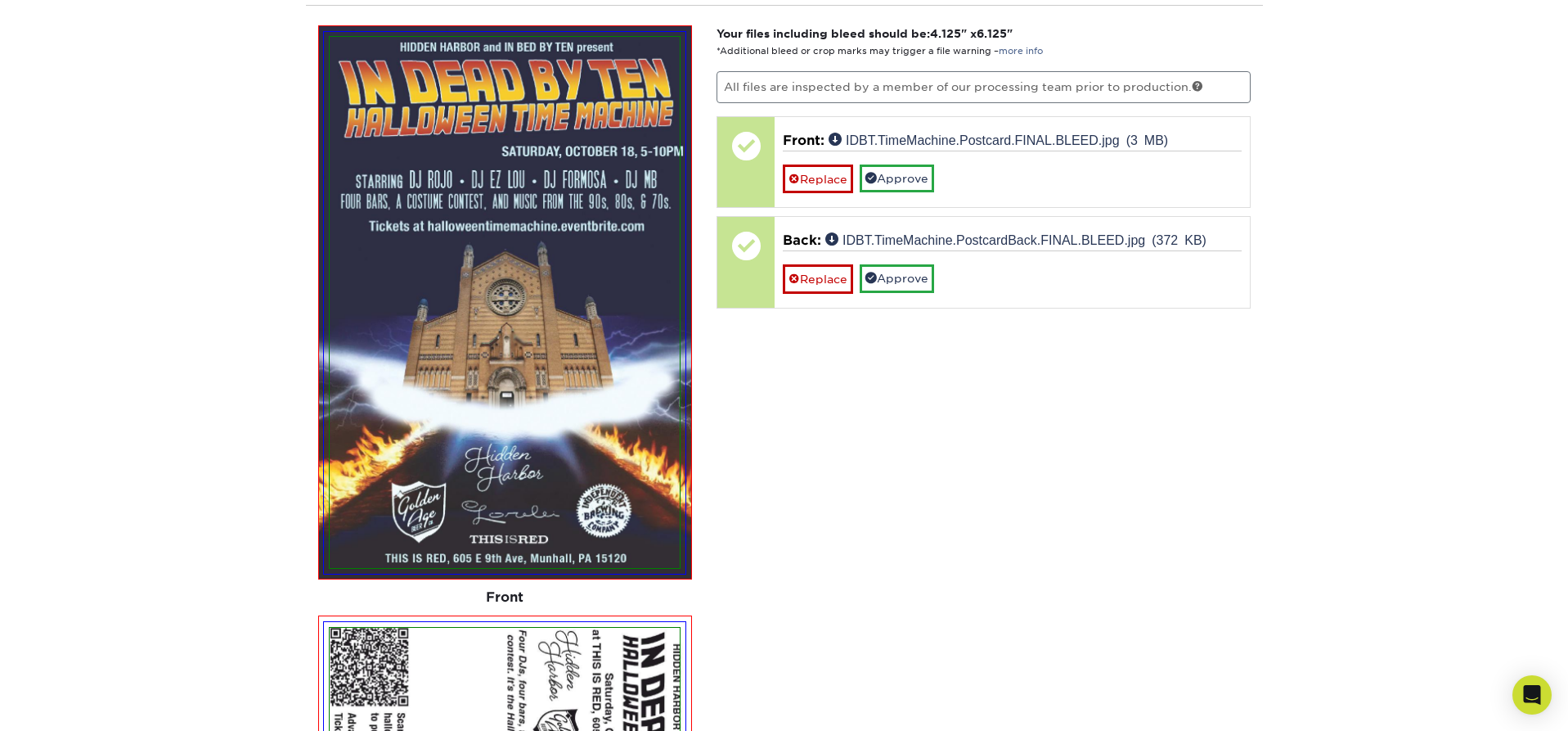
click at [434, 443] on img at bounding box center [505, 302] width 350 height 531
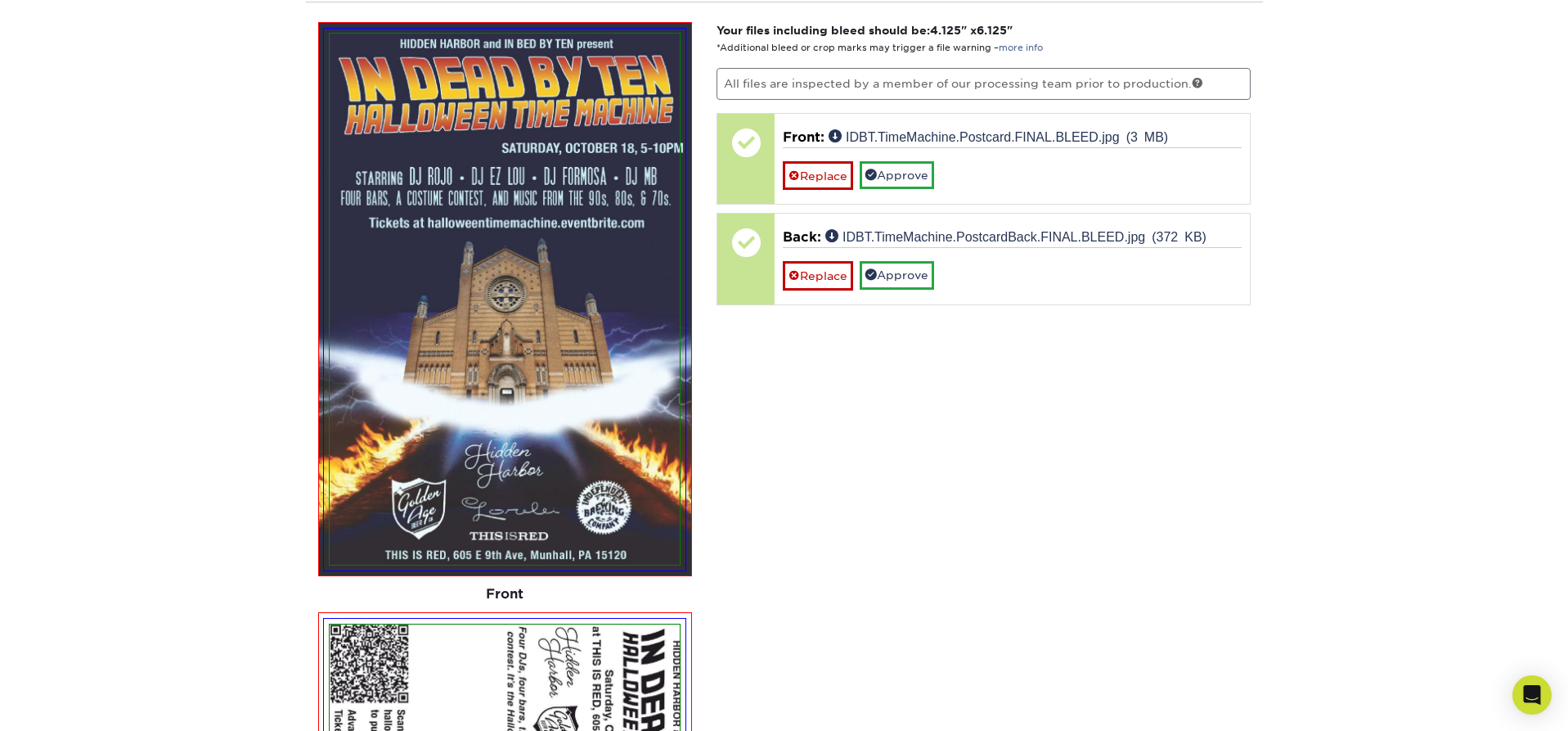
click at [428, 443] on img at bounding box center [505, 299] width 350 height 531
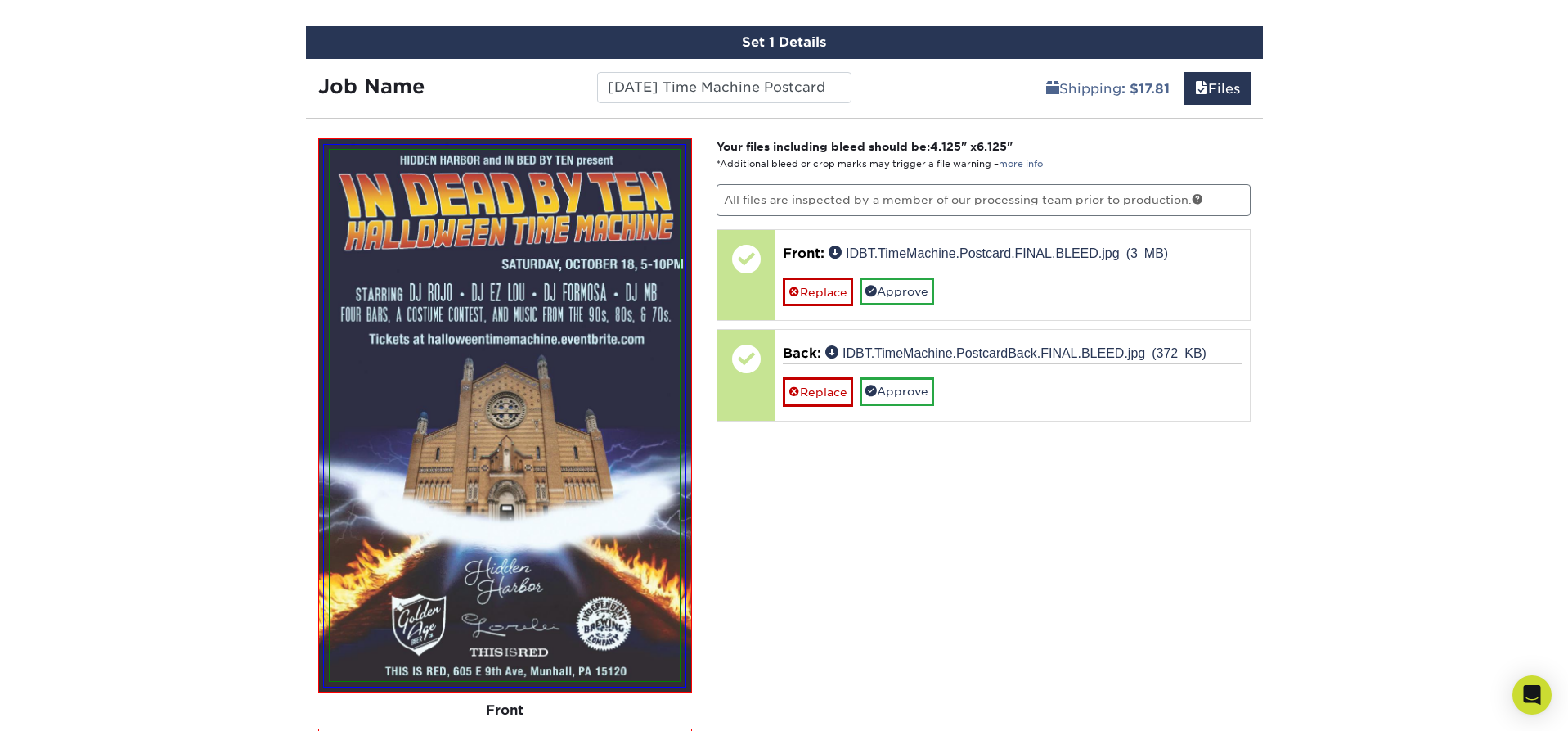
scroll to position [972, 0]
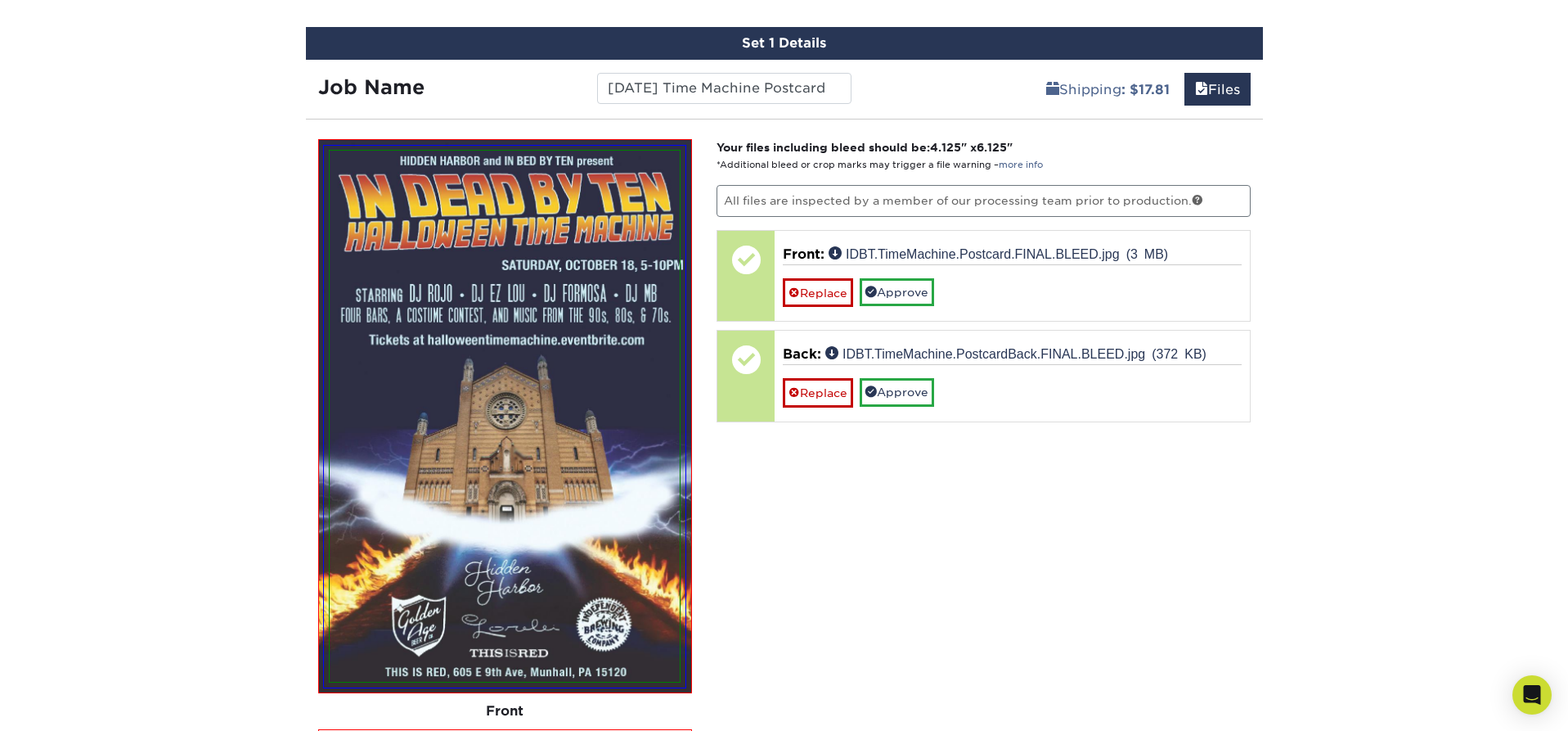
click at [824, 295] on link "Replace" at bounding box center [818, 292] width 70 height 29
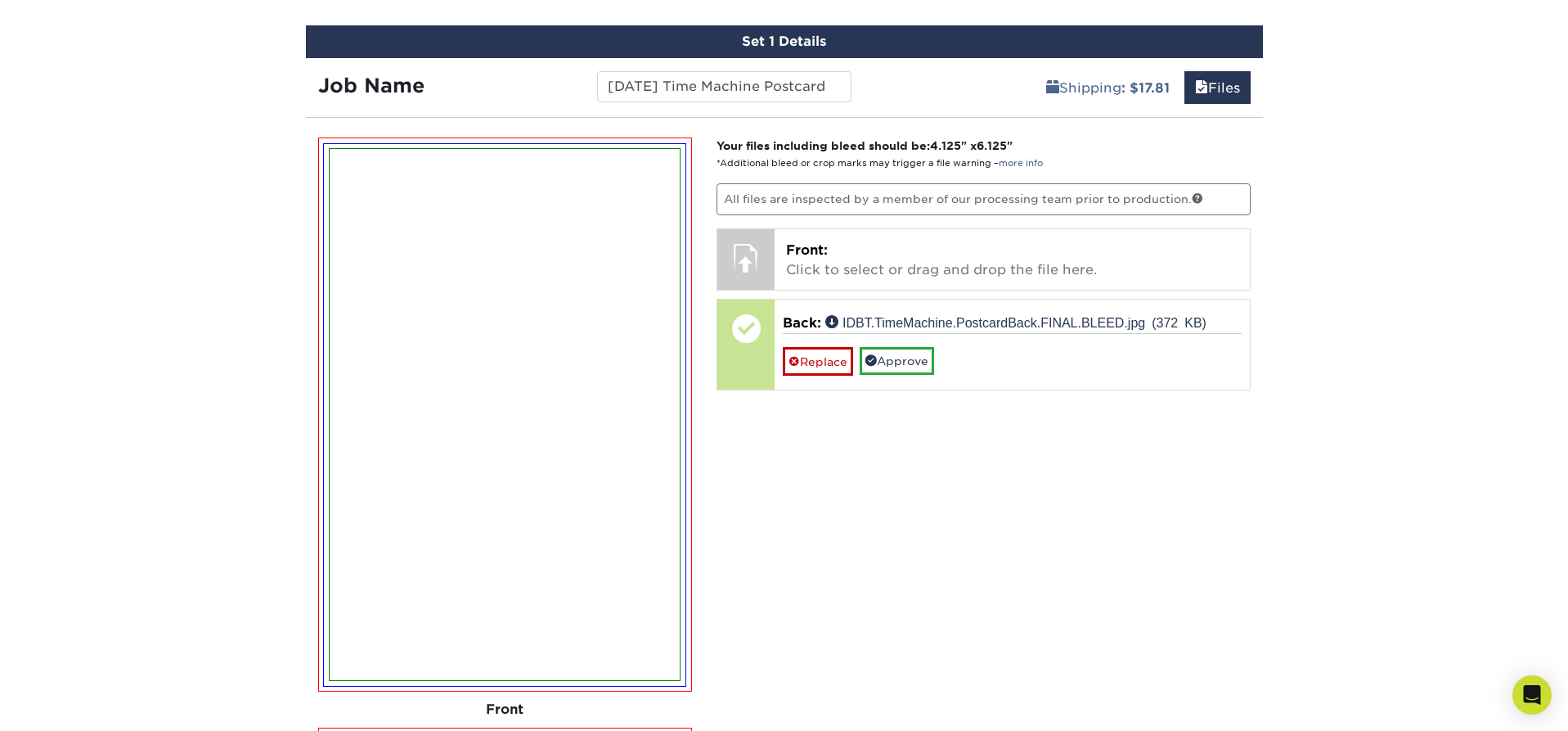
scroll to position [974, 0]
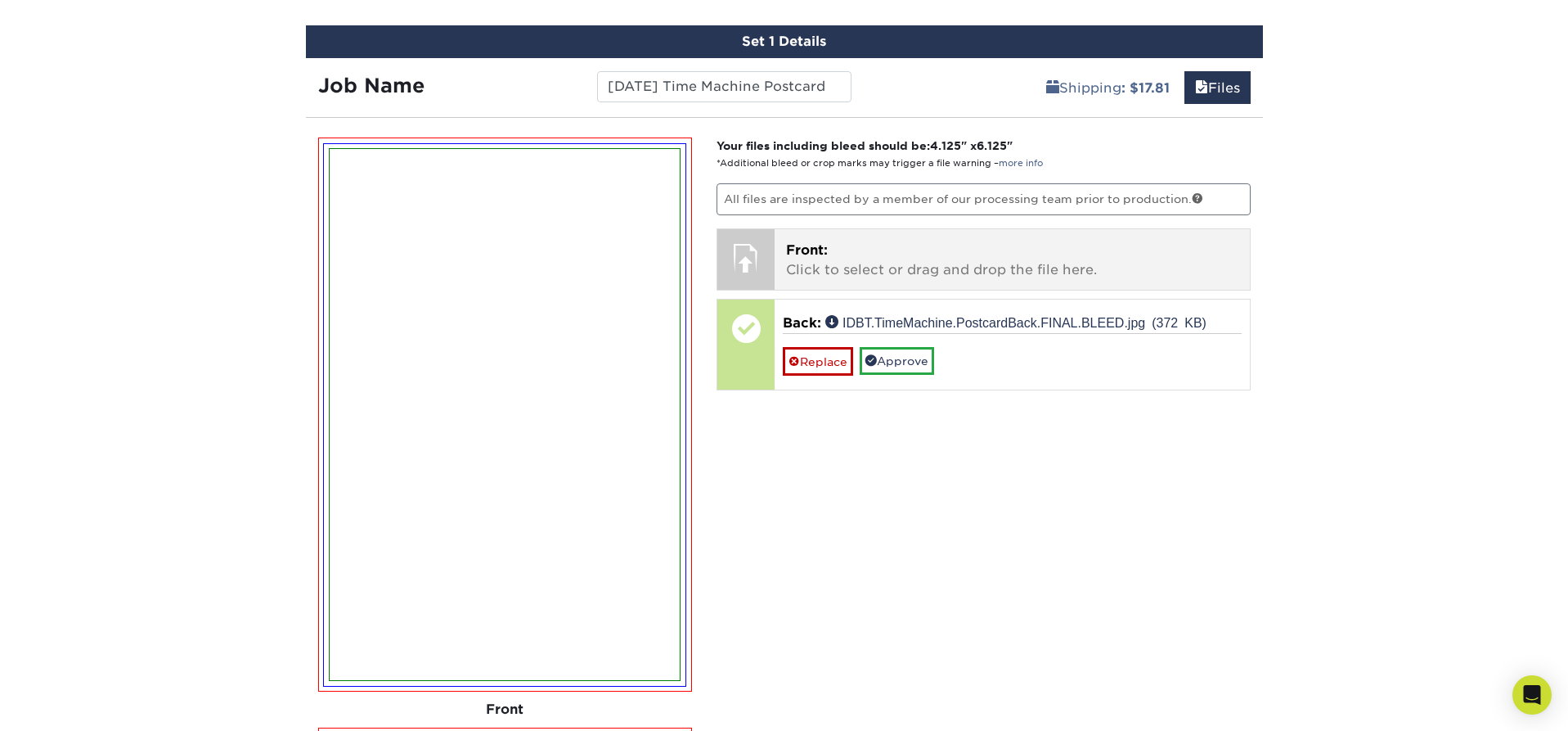
click at [845, 268] on p "Front: Click to select or drag and drop the file here." at bounding box center [1012, 260] width 452 height 39
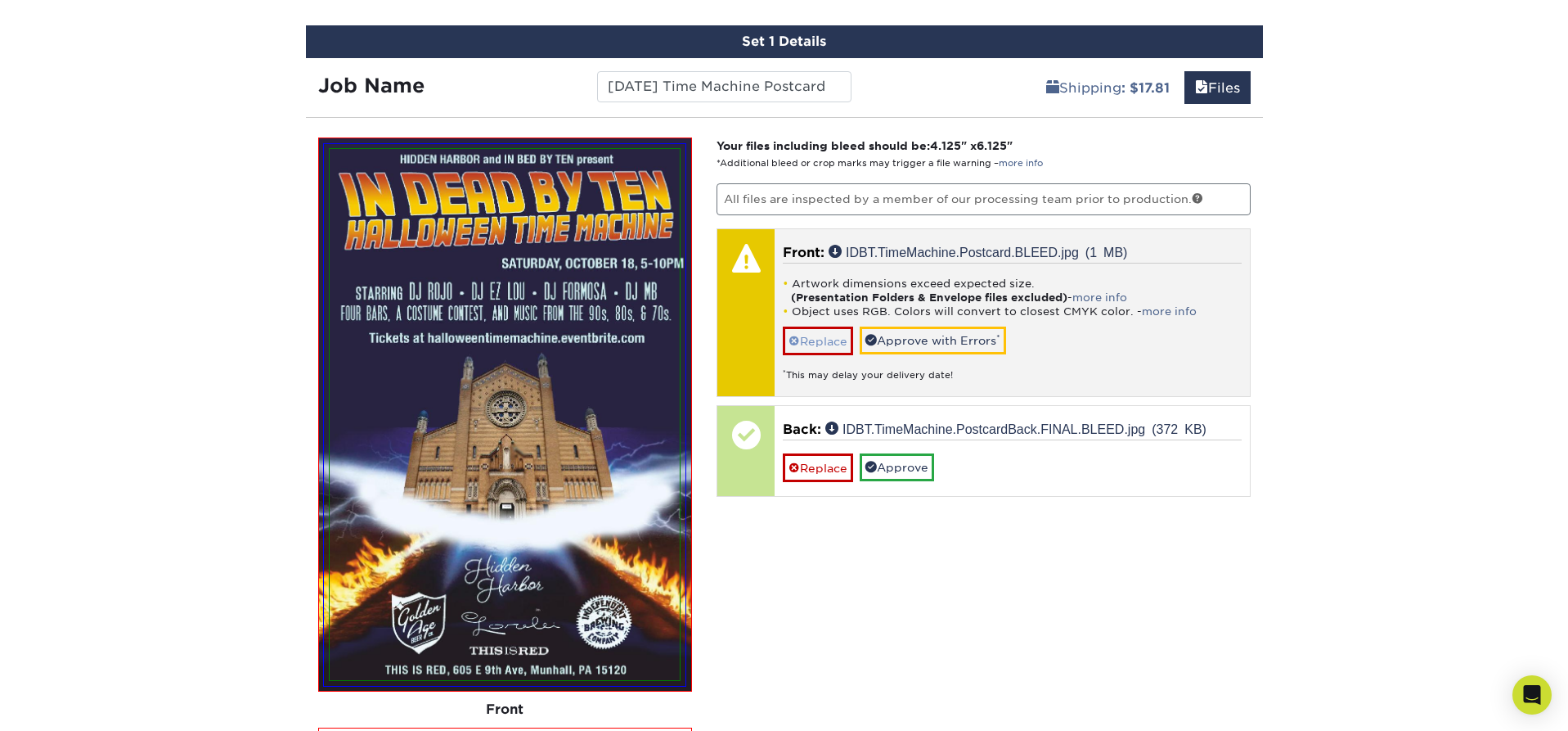
click at [802, 338] on link "Replace" at bounding box center [818, 341] width 70 height 29
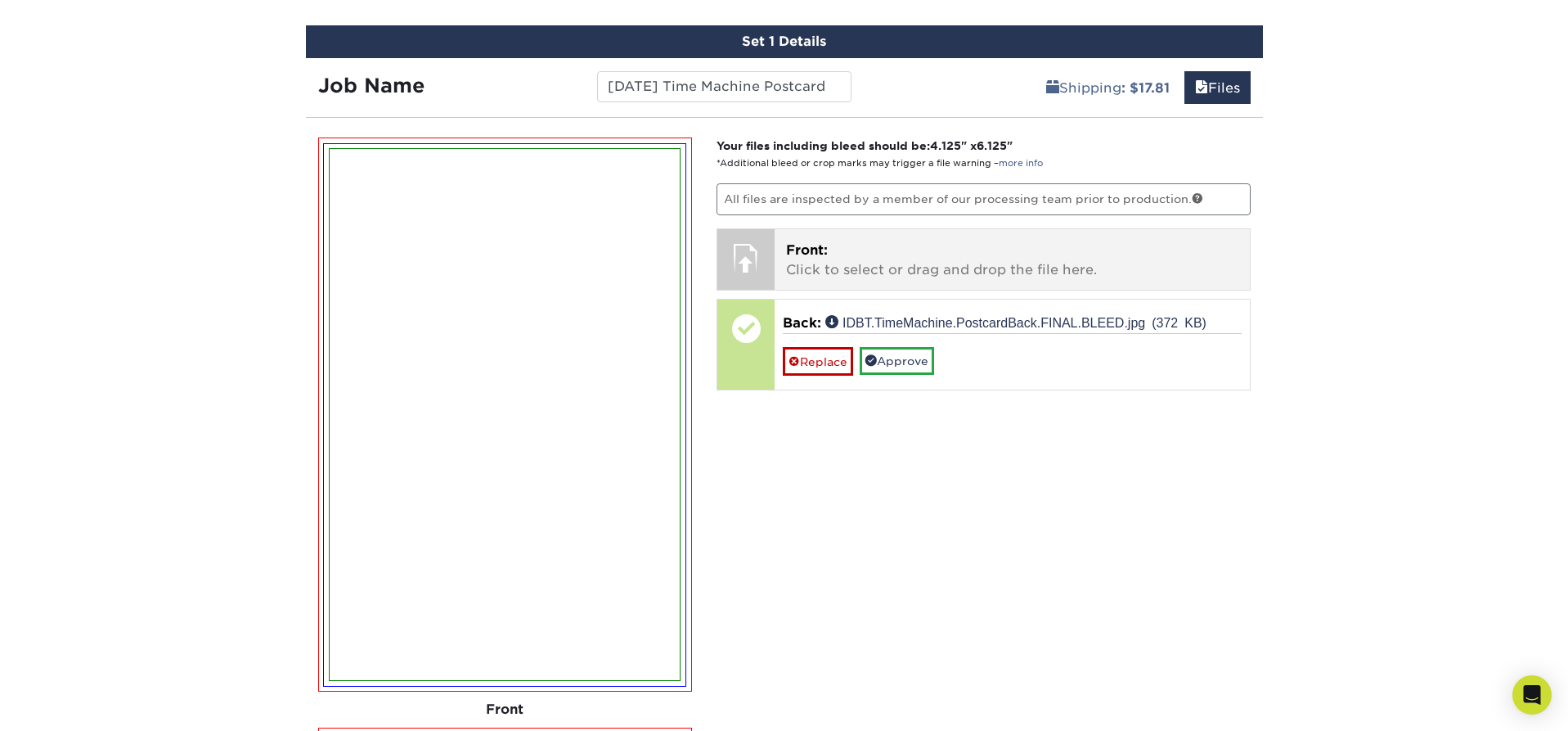
click at [833, 263] on p "Front: Click to select or drag and drop the file here." at bounding box center [1012, 260] width 452 height 39
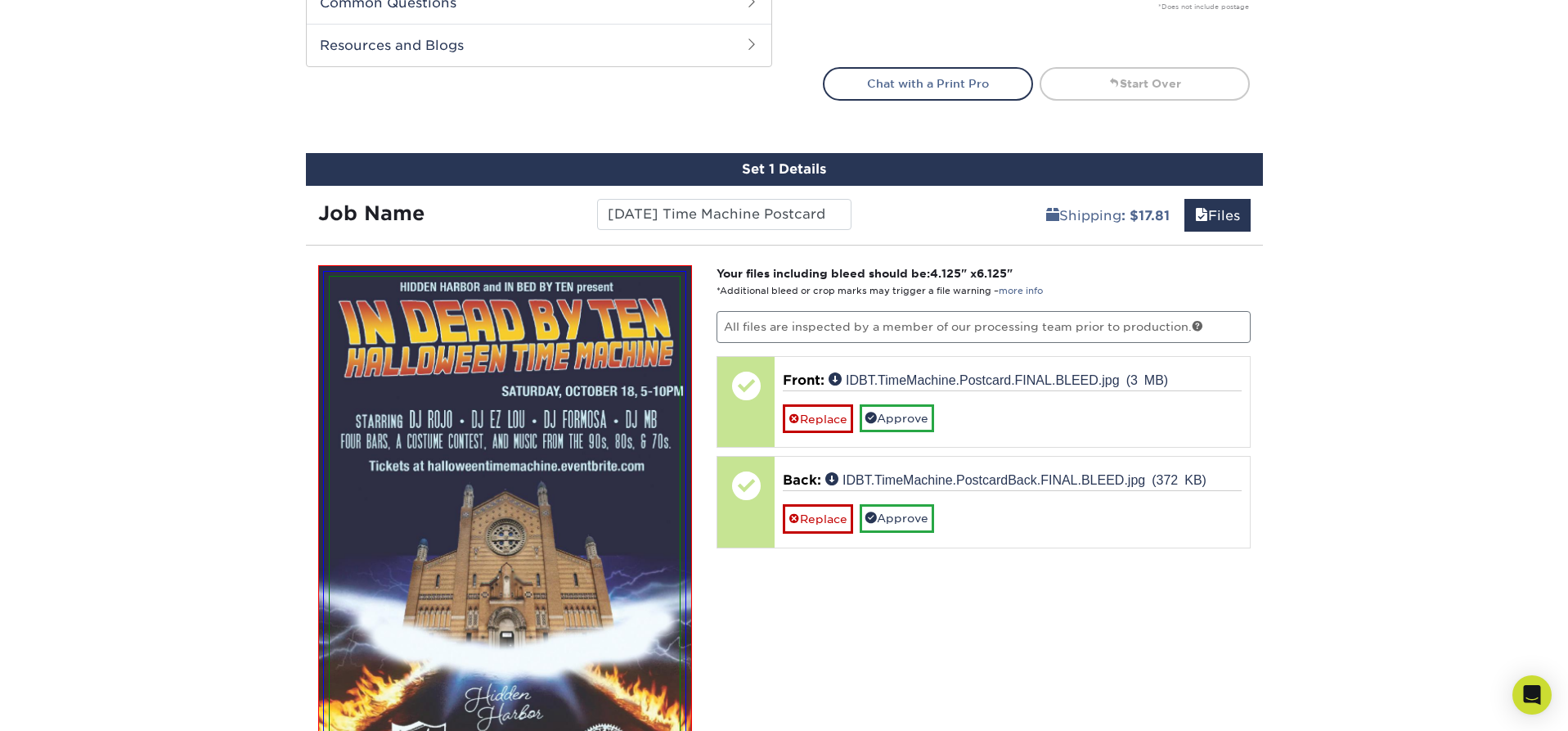
scroll to position [852, 0]
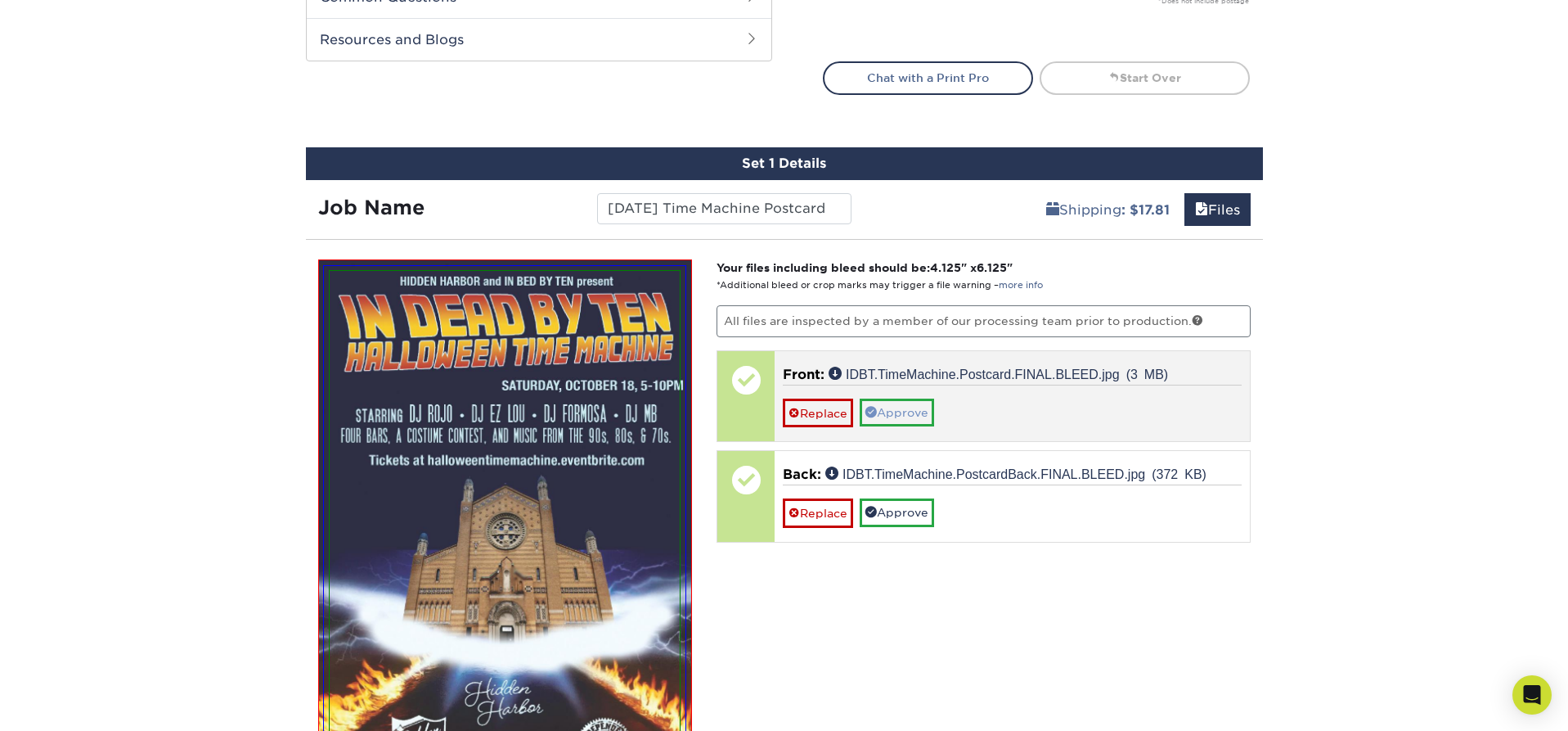
click at [914, 405] on link "Approve" at bounding box center [896, 413] width 74 height 28
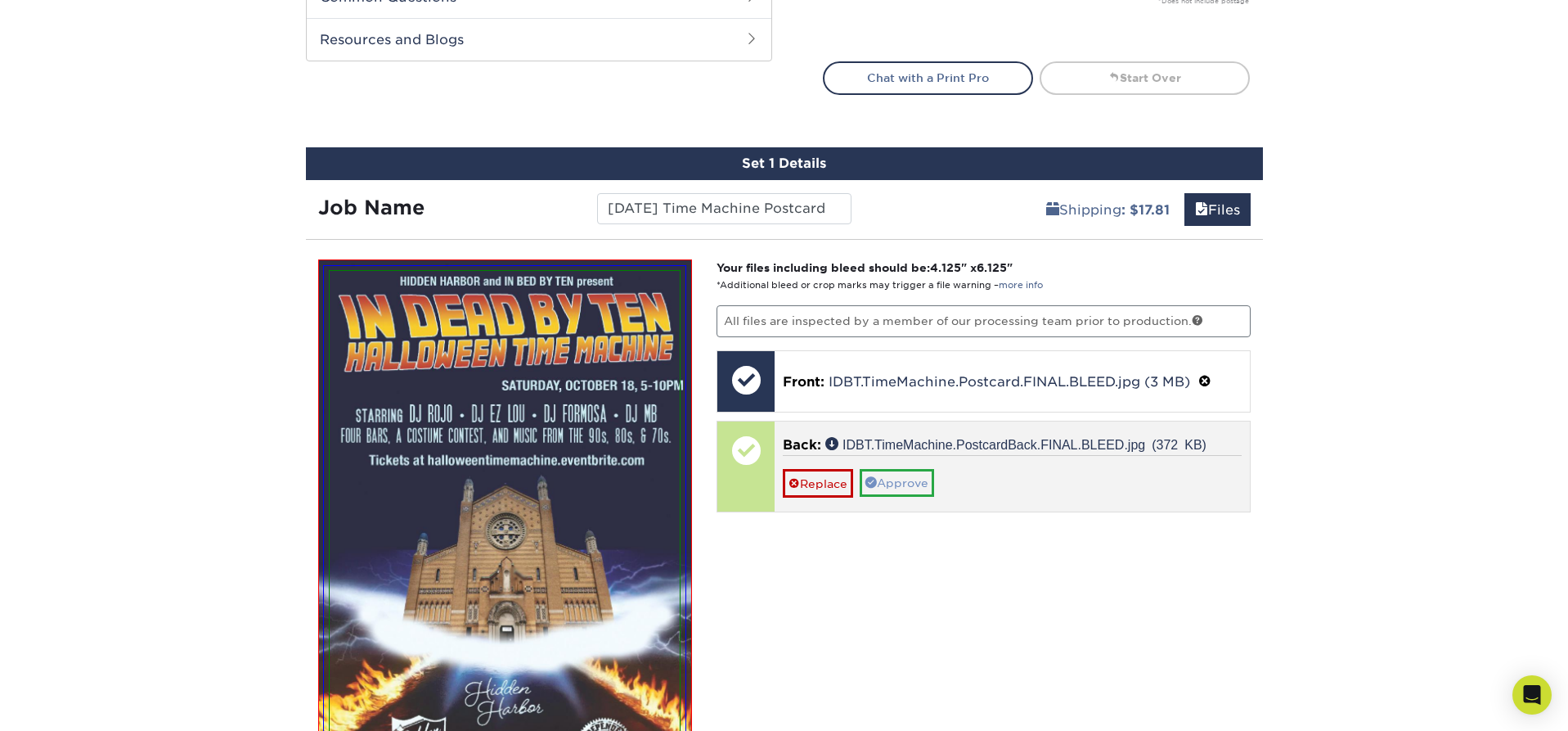
click at [901, 476] on link "Approve" at bounding box center [896, 483] width 74 height 28
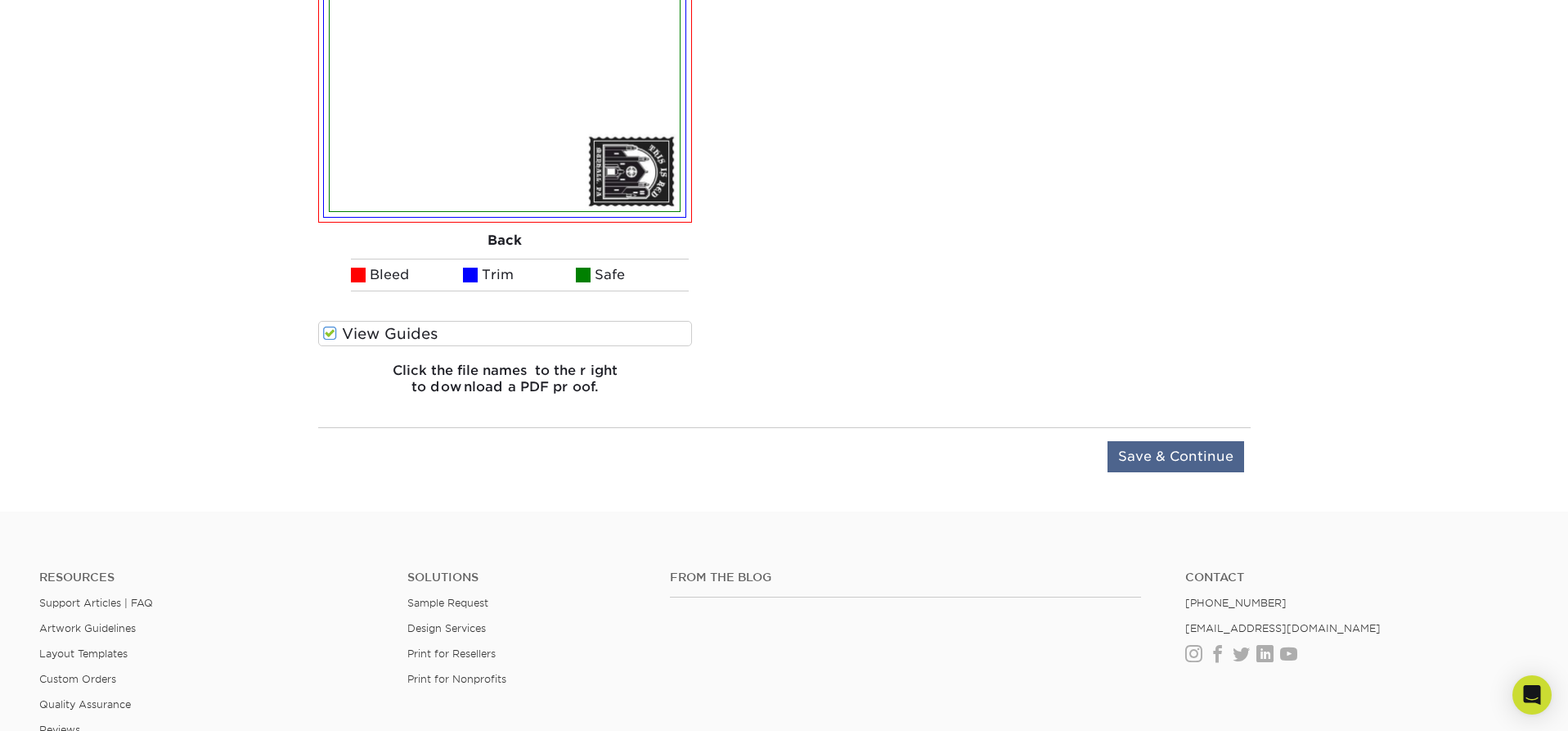
click at [1199, 463] on input "Save & Continue" at bounding box center [1176, 456] width 137 height 31
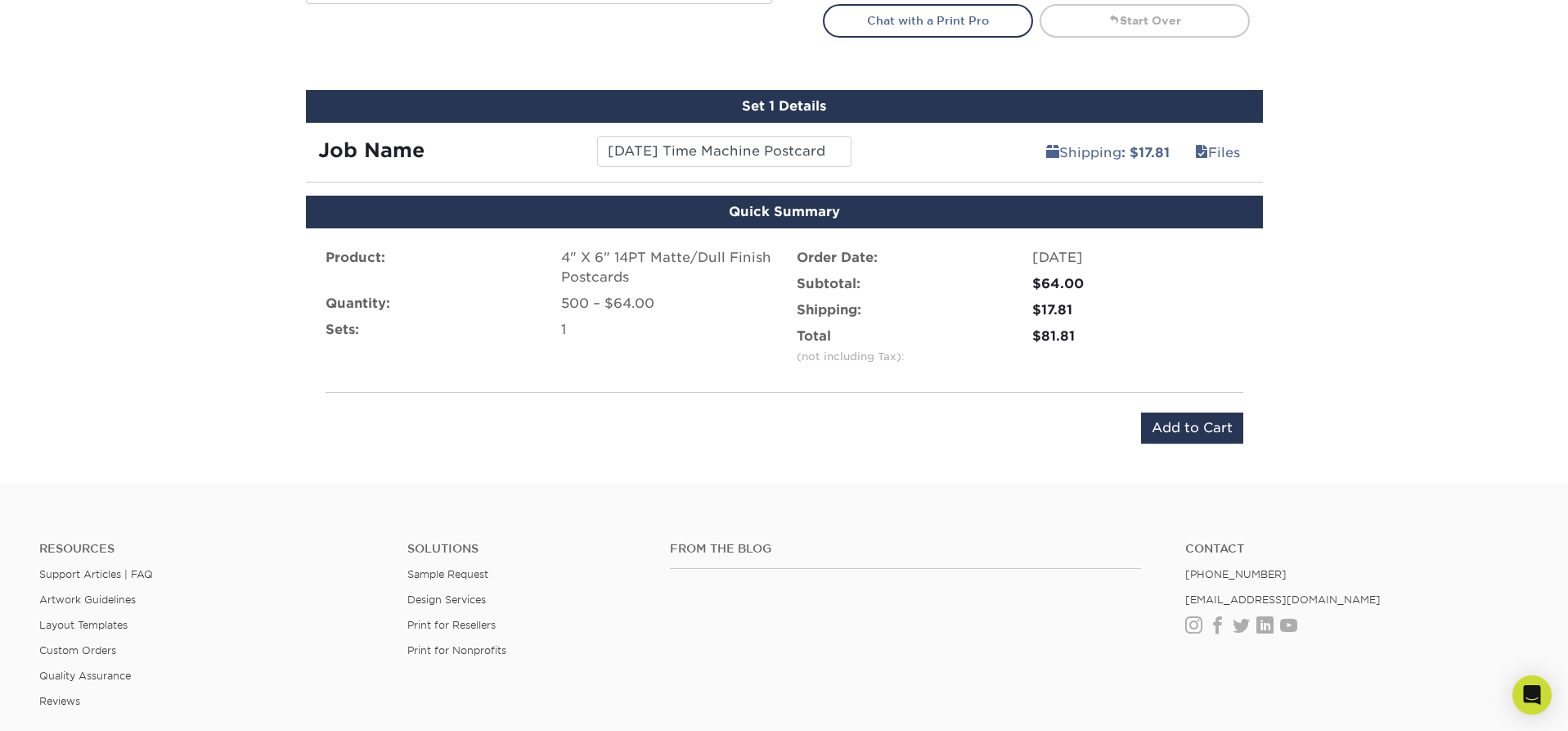
scroll to position [909, 0]
click at [1185, 422] on input "Add to Cart" at bounding box center [1192, 428] width 102 height 31
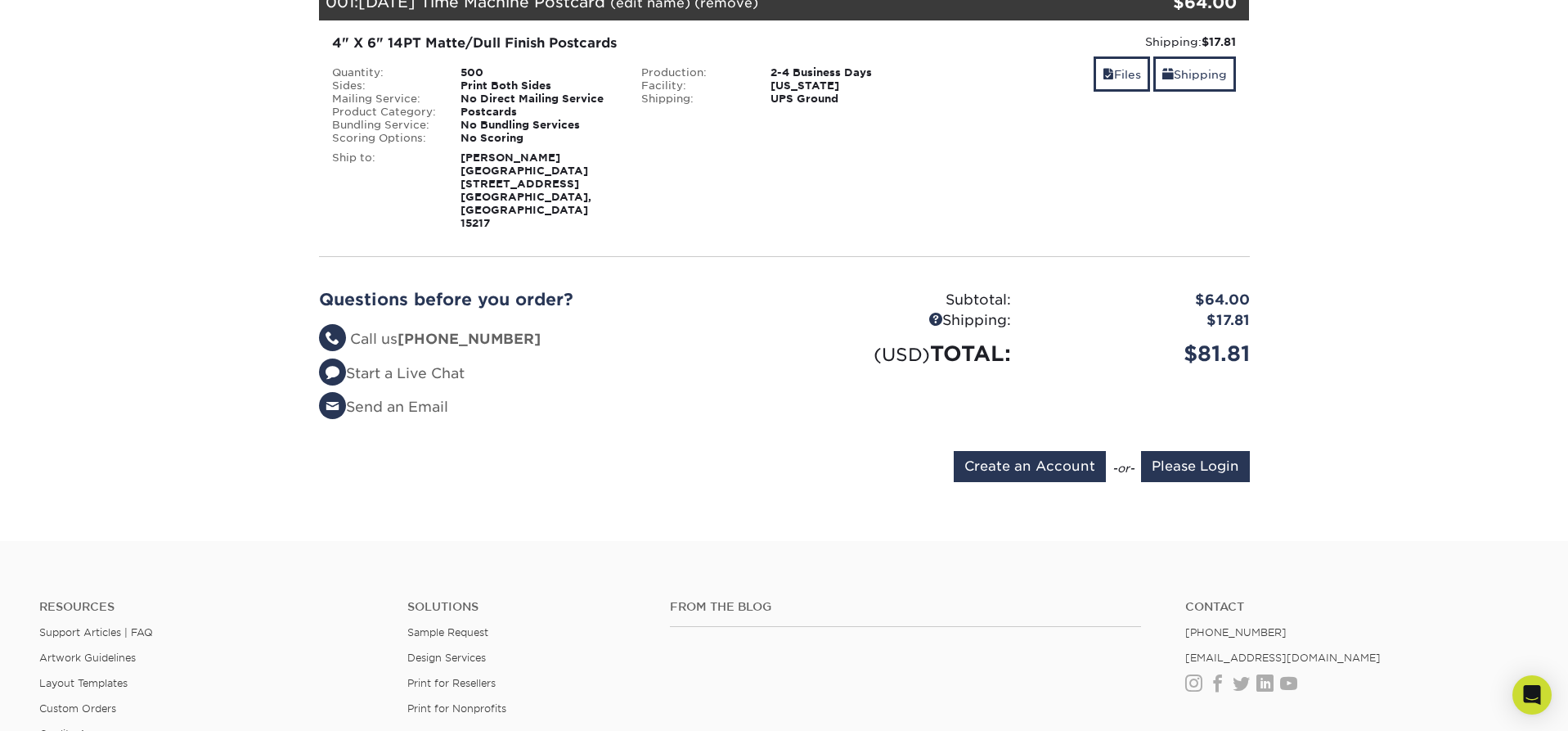
scroll to position [272, 0]
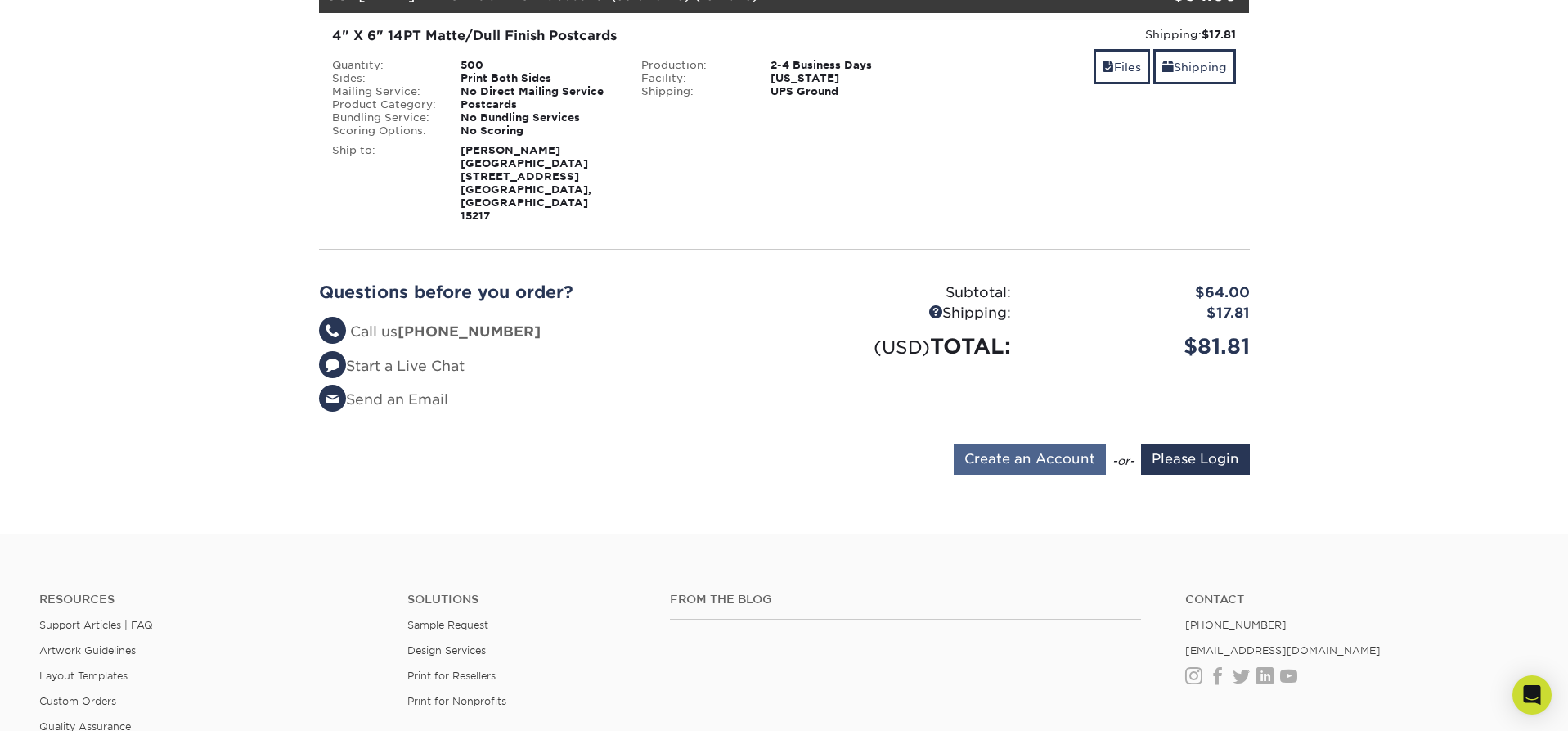
click at [1034, 444] on input "Create an Account" at bounding box center [1030, 458] width 152 height 31
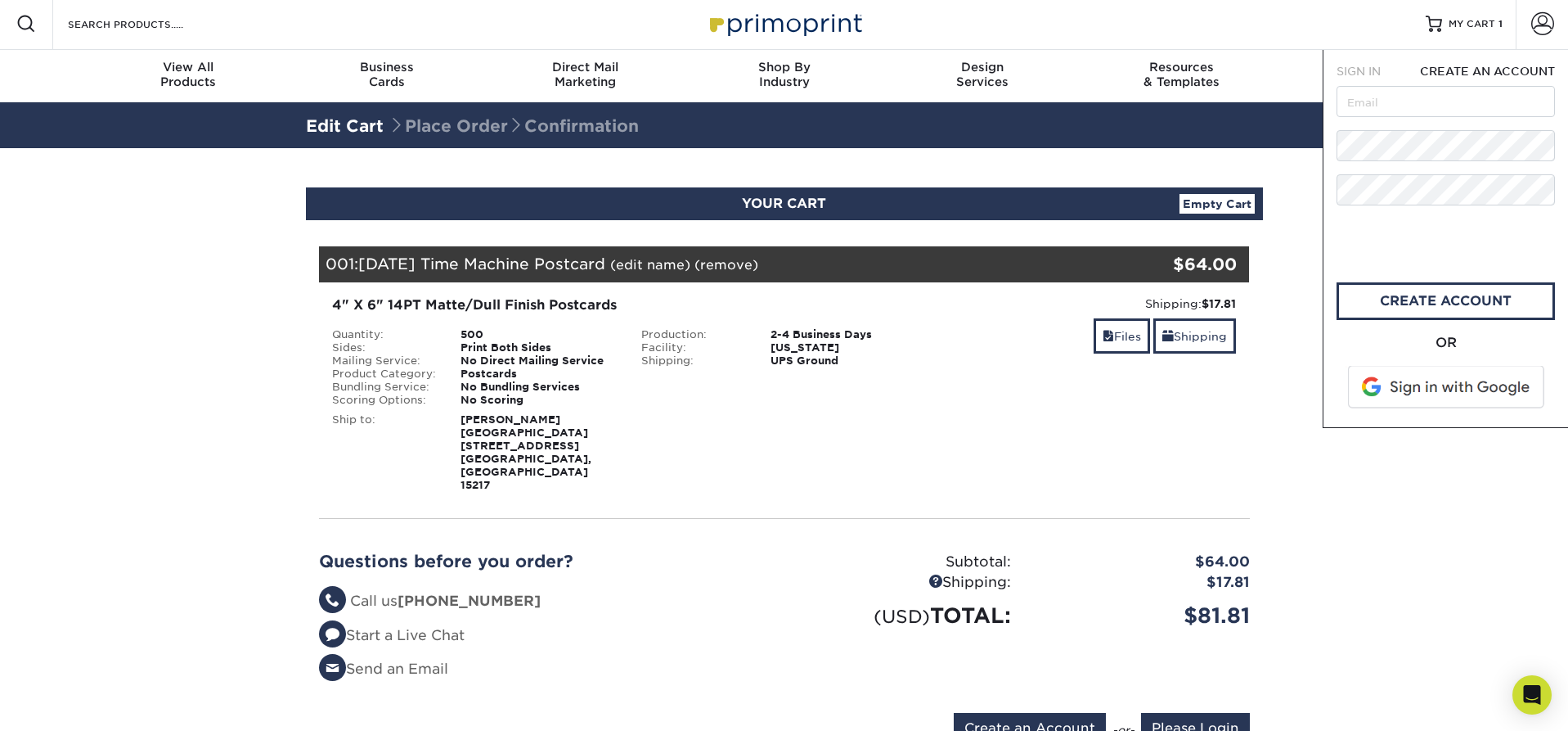
scroll to position [0, 0]
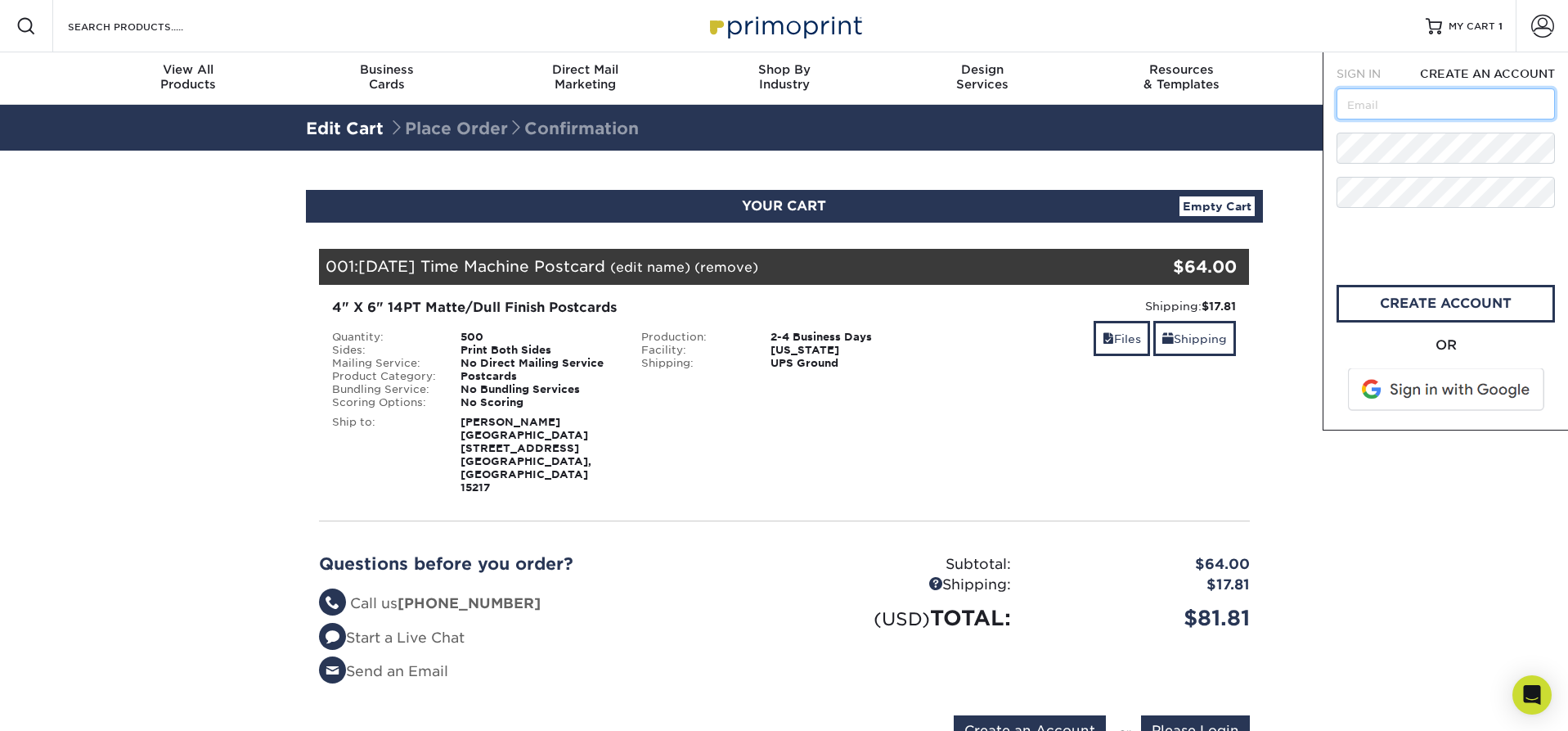
click at [1422, 96] on input "text" at bounding box center [1445, 103] width 218 height 31
type input "ahenrypgh@gmail.com"
click at [1410, 308] on link "create account" at bounding box center [1445, 303] width 218 height 38
click at [1207, 715] on input "Please Login" at bounding box center [1196, 730] width 109 height 31
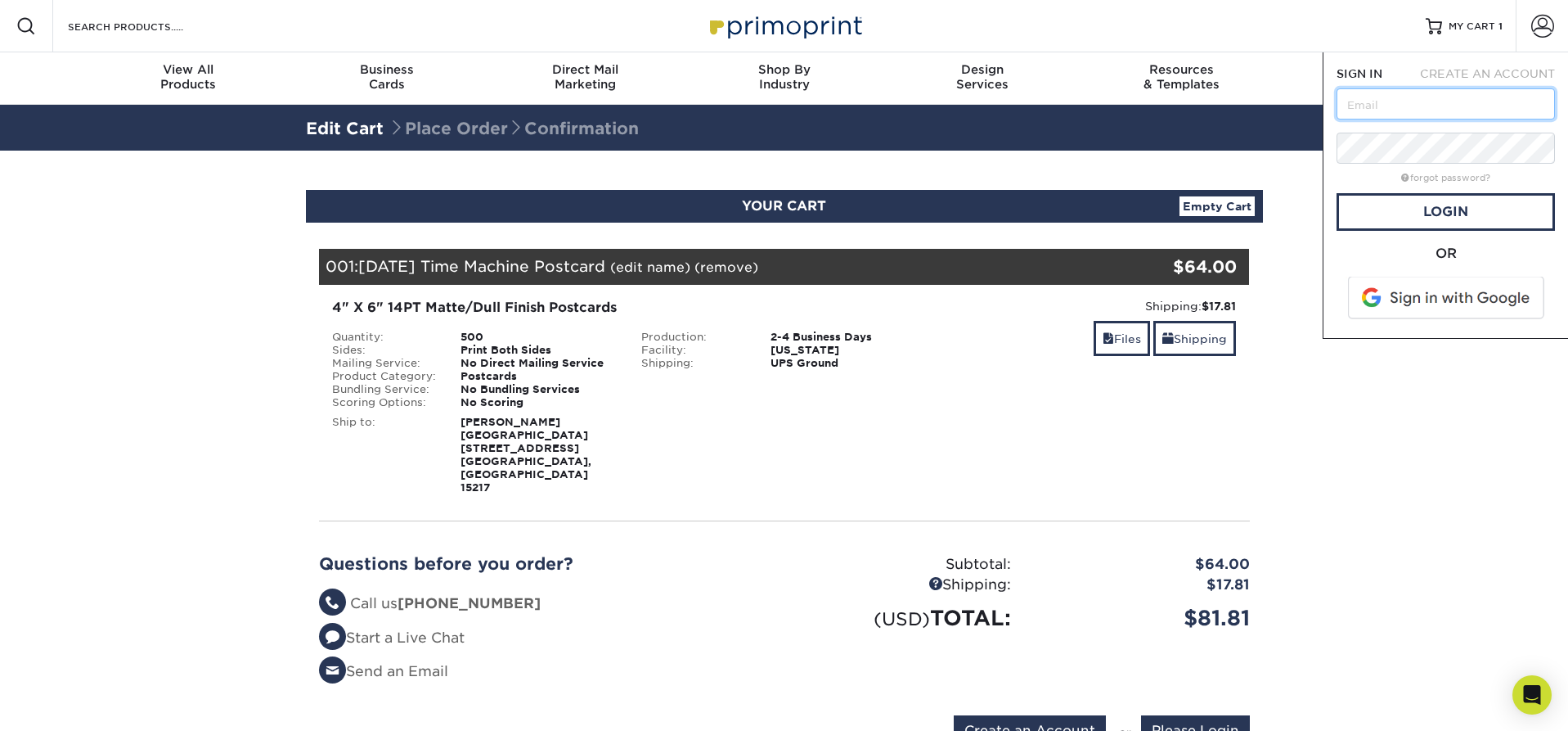
type input "[EMAIL_ADDRESS][DOMAIN_NAME]"
click at [1450, 216] on link "Login" at bounding box center [1445, 211] width 218 height 38
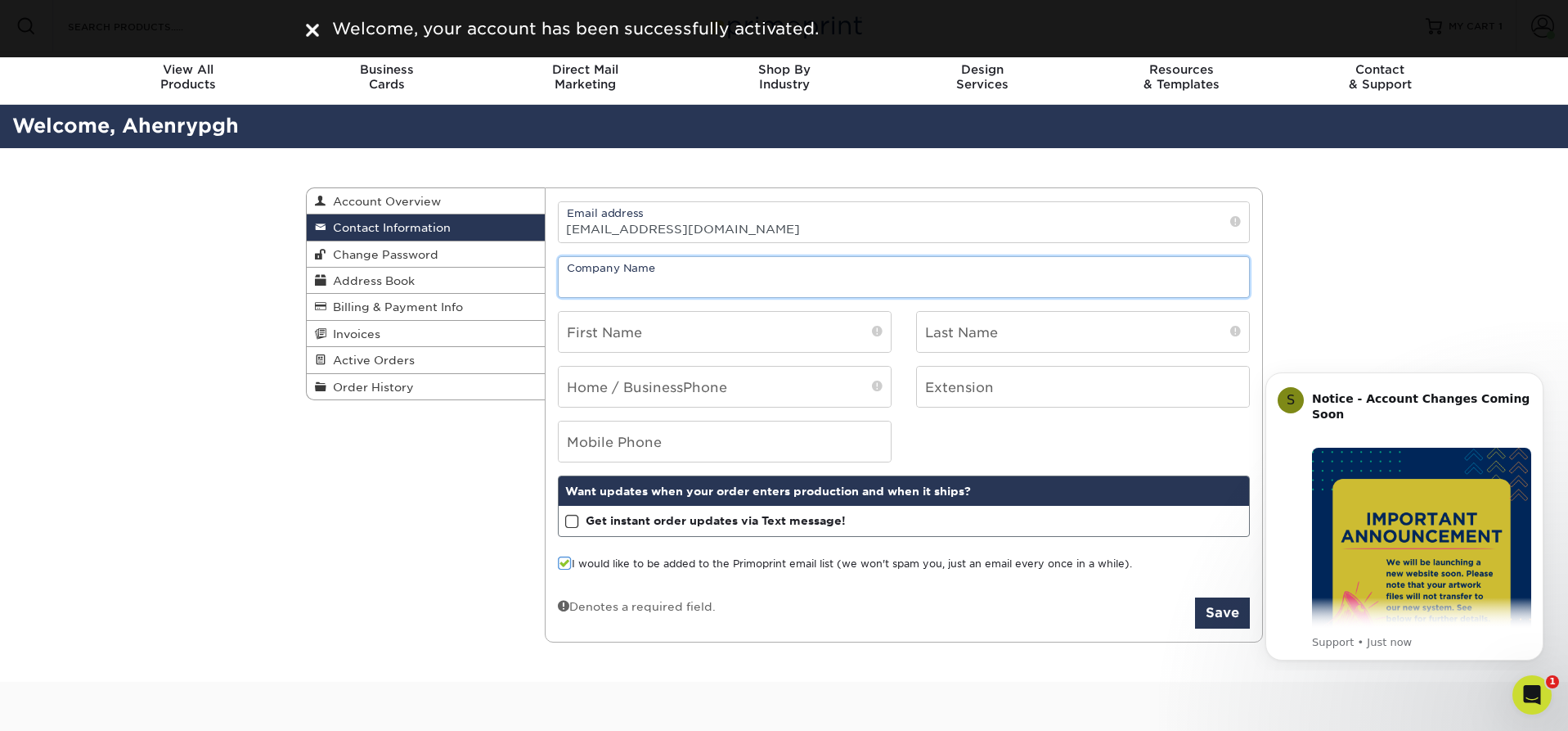
drag, startPoint x: 675, startPoint y: 271, endPoint x: 608, endPoint y: 308, distance: 76.5
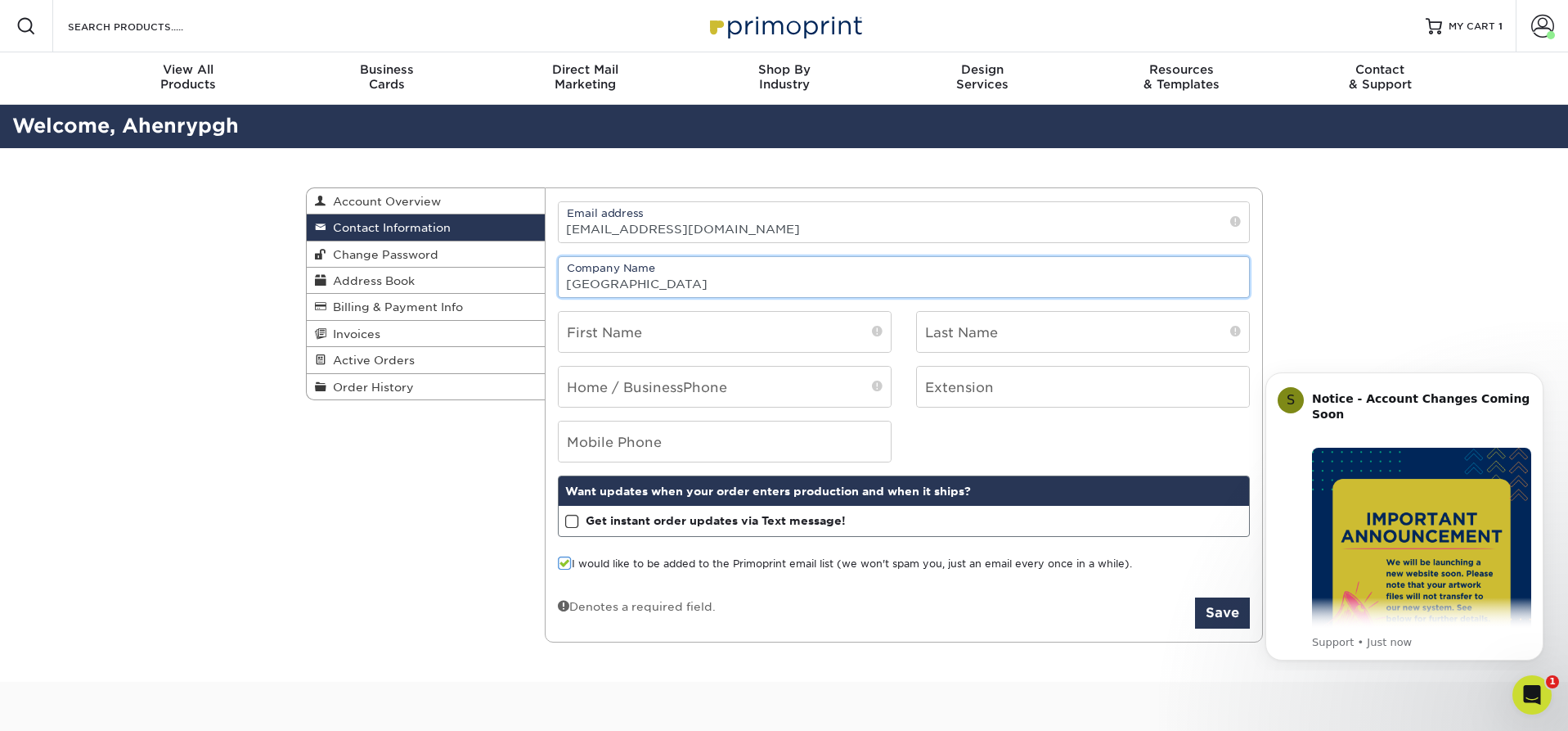
type input "[GEOGRAPHIC_DATA]"
type input "[PERSON_NAME]"
type input "Henry"
type input "4127364319"
click at [675, 564] on label "I would like to be added to the Primoprint email list (we won't spam you, just …" at bounding box center [844, 564] width 574 height 16
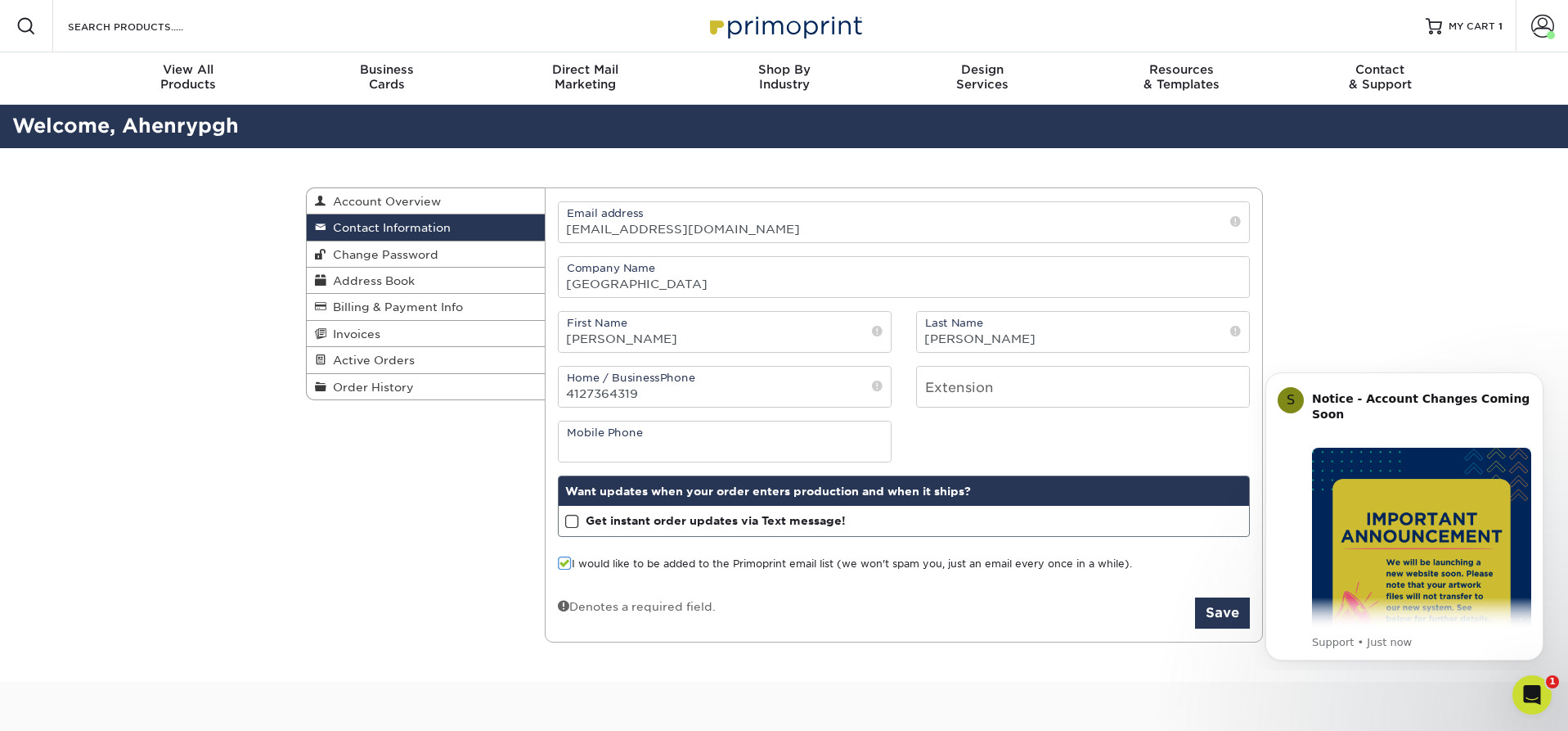
click at [0, 0] on input "I would like to be added to the Primoprint email list (we won't spam you, just …" at bounding box center [0, 0] width 0 height 0
click at [1206, 614] on button "Save" at bounding box center [1222, 613] width 55 height 31
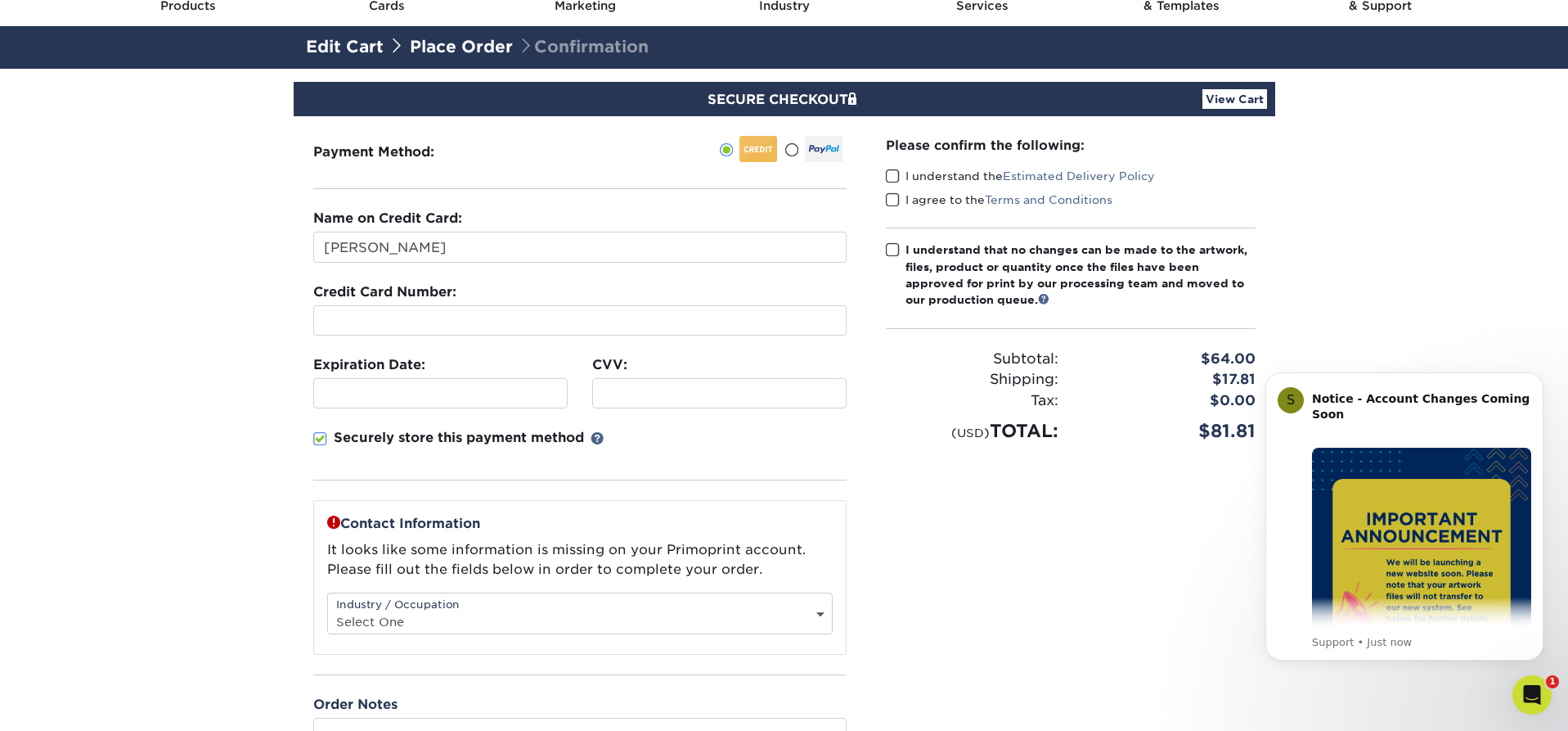
scroll to position [76, 0]
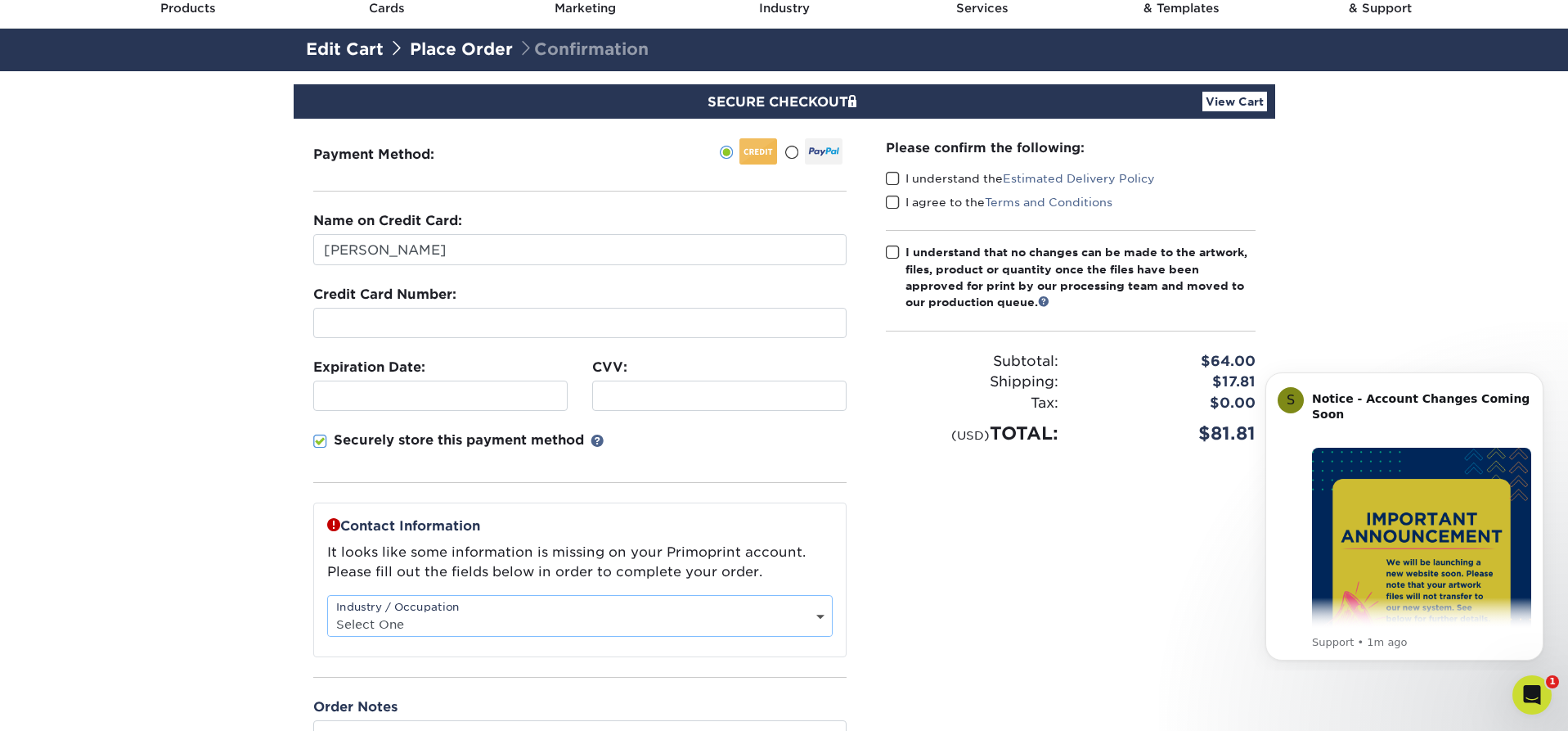
select select "10"
click at [234, 347] on section "SECURE CHECKOUT View Cart Payment Method: Name on Credit Card:" at bounding box center [784, 493] width 1568 height 844
click at [796, 149] on span at bounding box center [791, 153] width 14 height 16
click at [0, 0] on input "radio" at bounding box center [0, 0] width 0 height 0
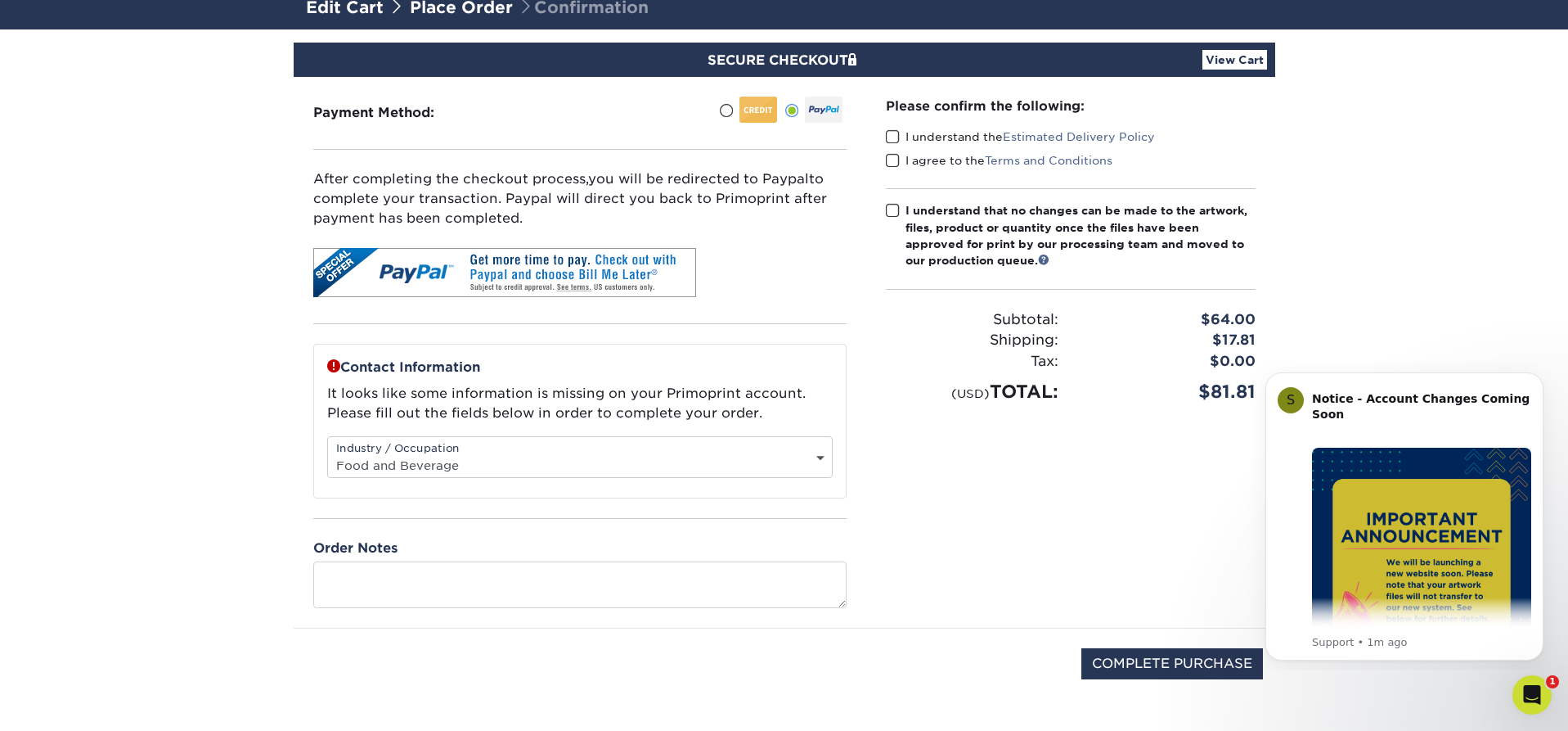
scroll to position [189, 0]
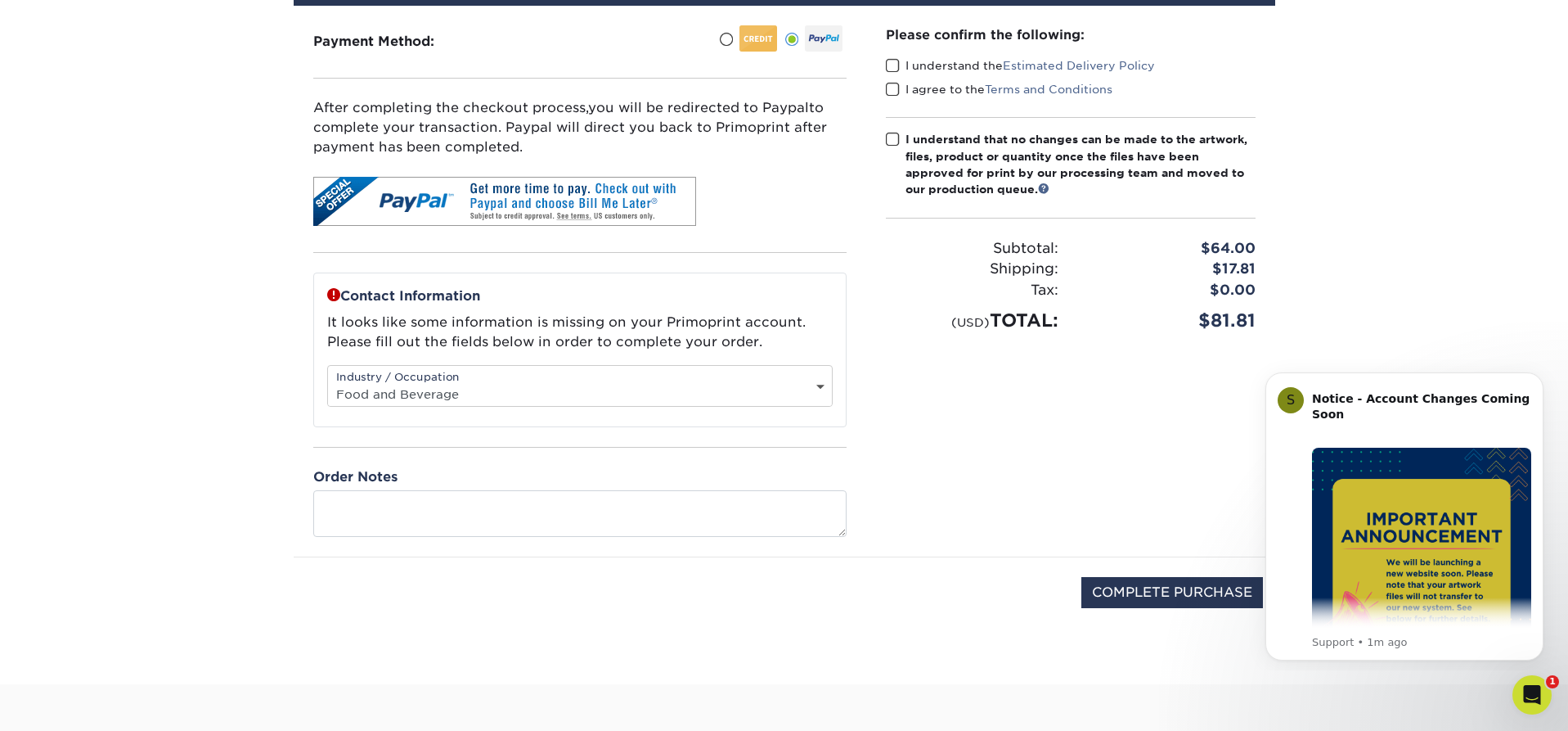
click at [900, 65] on label "I understand the Estimated Delivery Policy" at bounding box center [1020, 65] width 269 height 17
click at [0, 0] on input "I understand the Estimated Delivery Policy" at bounding box center [0, 0] width 0 height 0
click at [890, 86] on span at bounding box center [893, 89] width 14 height 16
click at [0, 0] on input "I agree to the Terms and Conditions" at bounding box center [0, 0] width 0 height 0
click at [892, 138] on span at bounding box center [893, 139] width 14 height 16
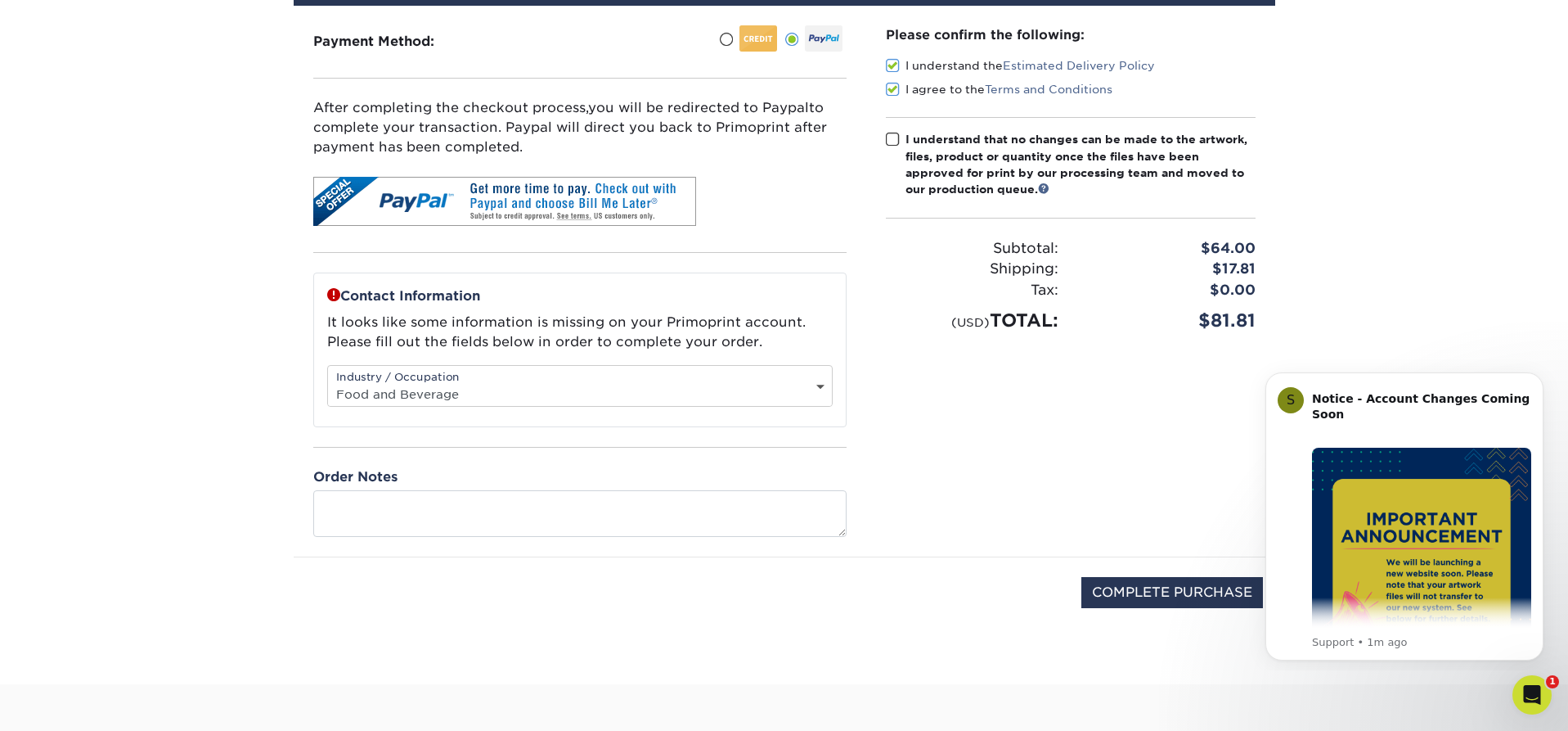
click at [0, 0] on input "I understand that no changes can be made to the artwork, files, product or quan…" at bounding box center [0, 0] width 0 height 0
click at [1164, 600] on input "COMPLETE PURCHASE" at bounding box center [1171, 592] width 181 height 31
type input "PROCESSING, PLEASE WAIT..."
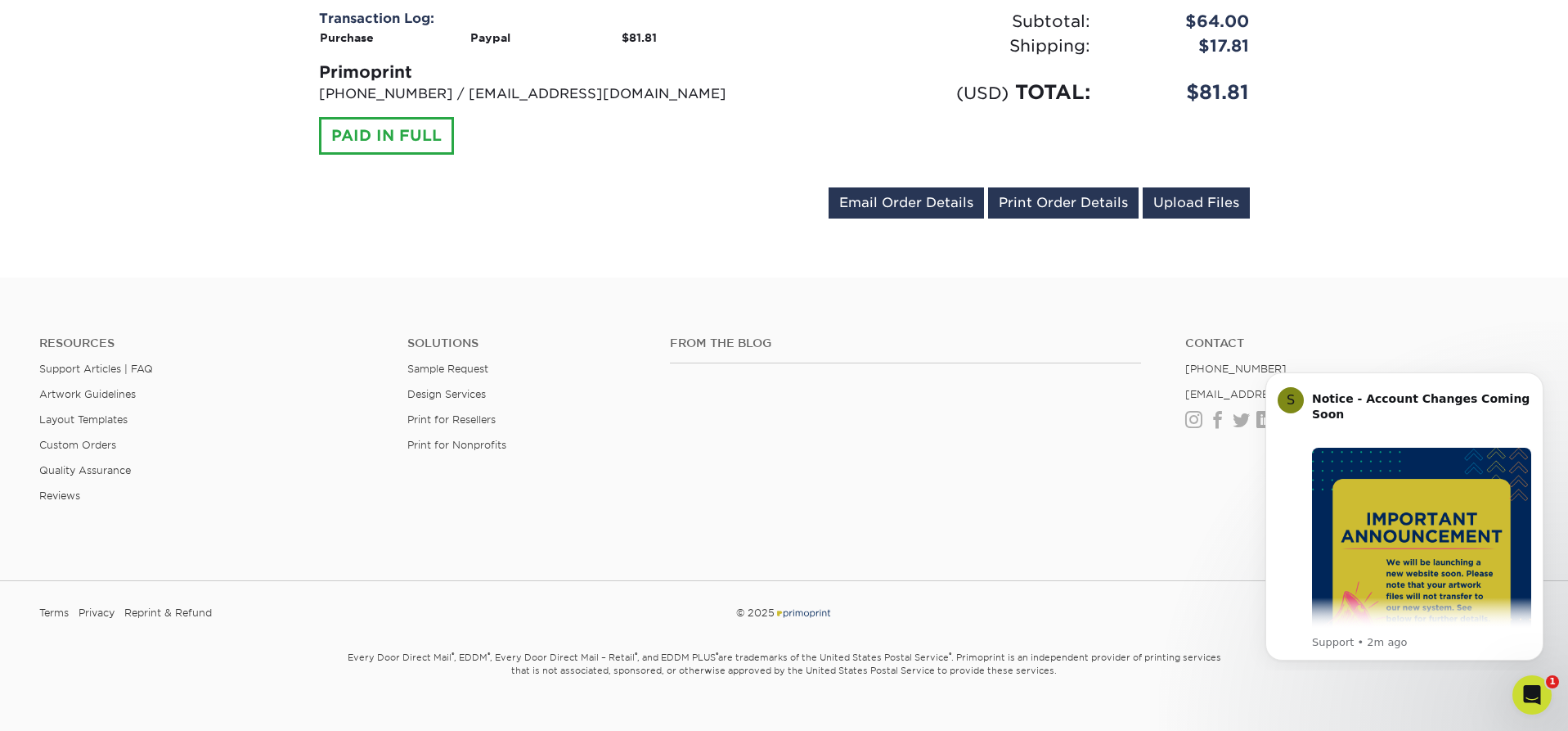
scroll to position [820, 0]
